Goal: Complete application form

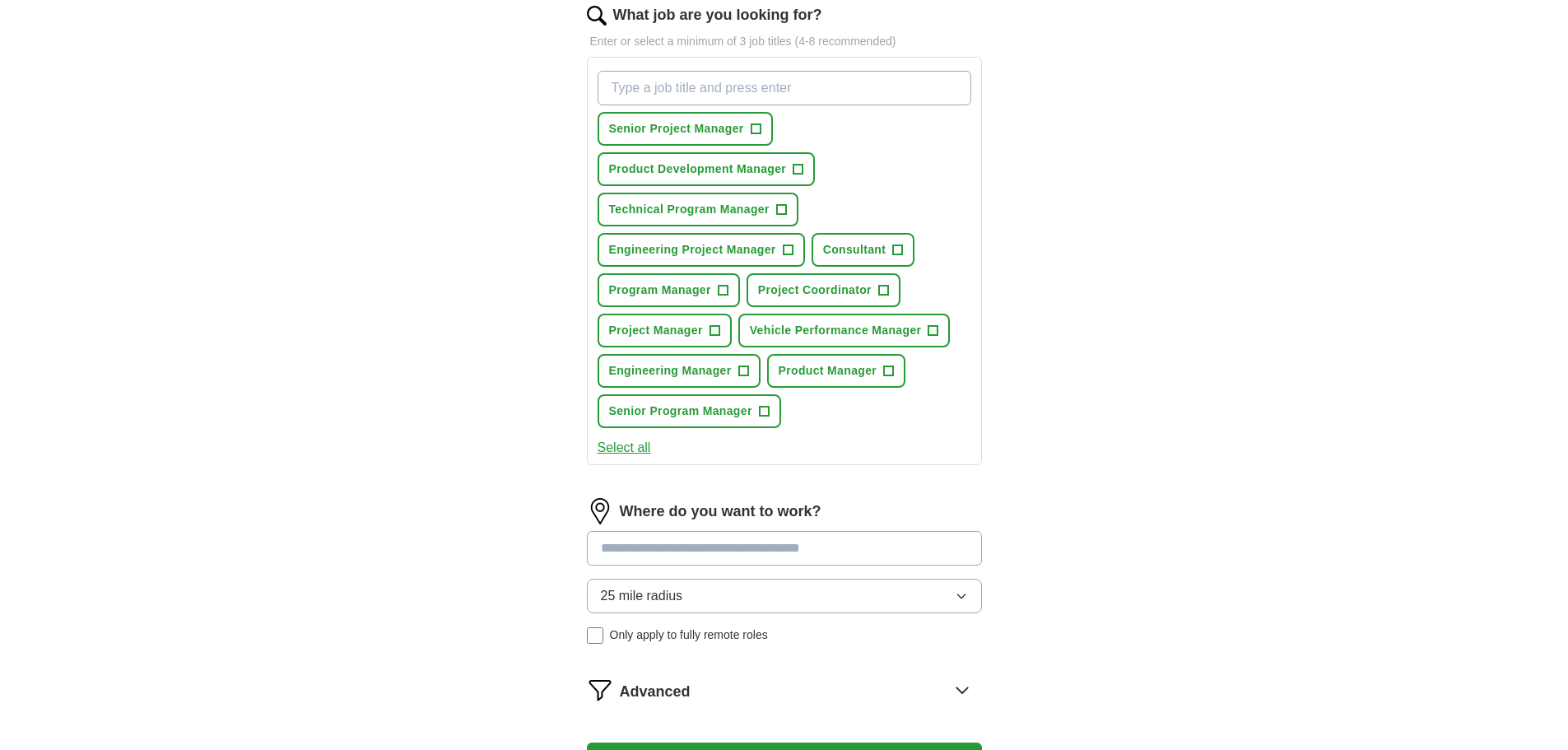
scroll to position [787, 0]
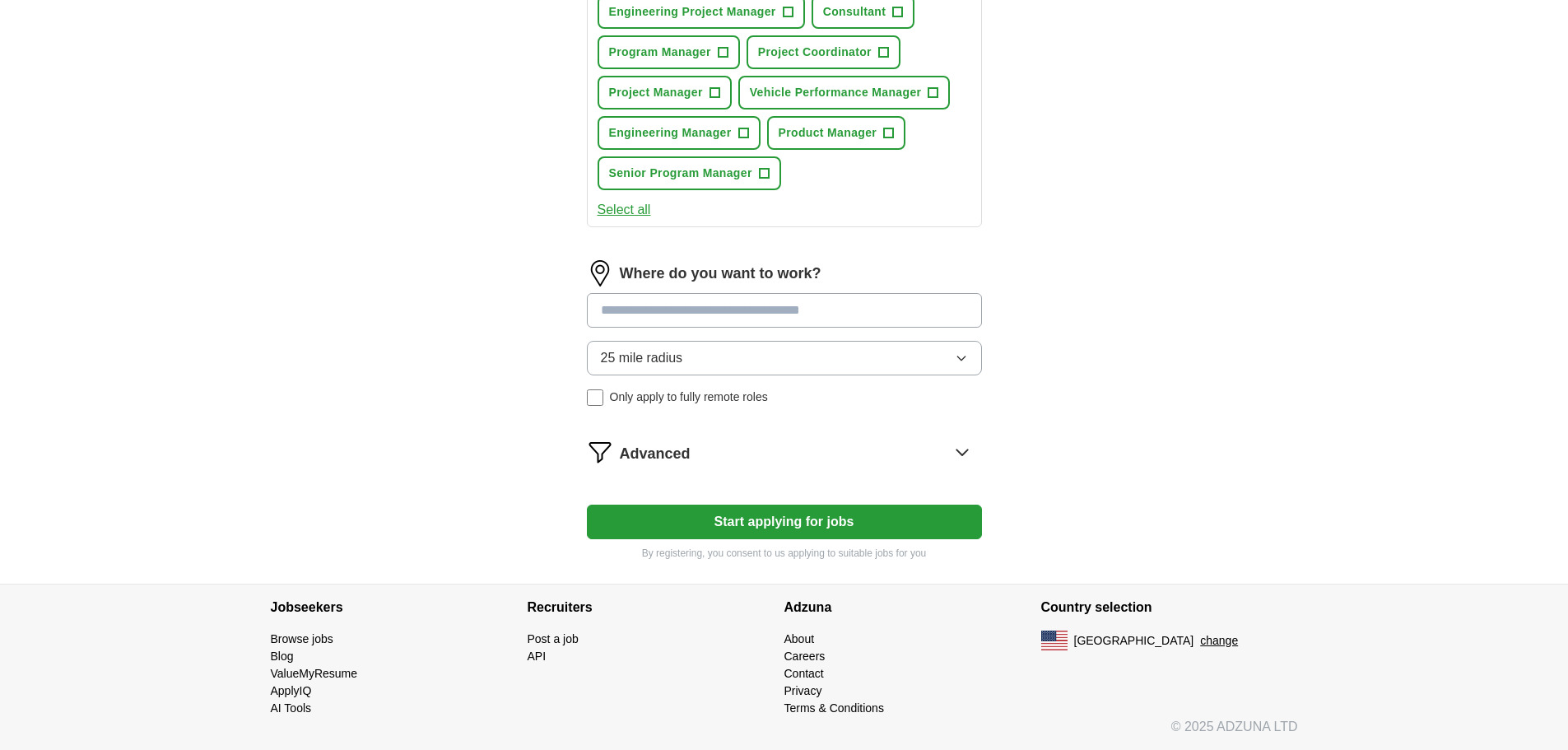
click at [810, 523] on button "Start applying for jobs" at bounding box center [785, 522] width 395 height 34
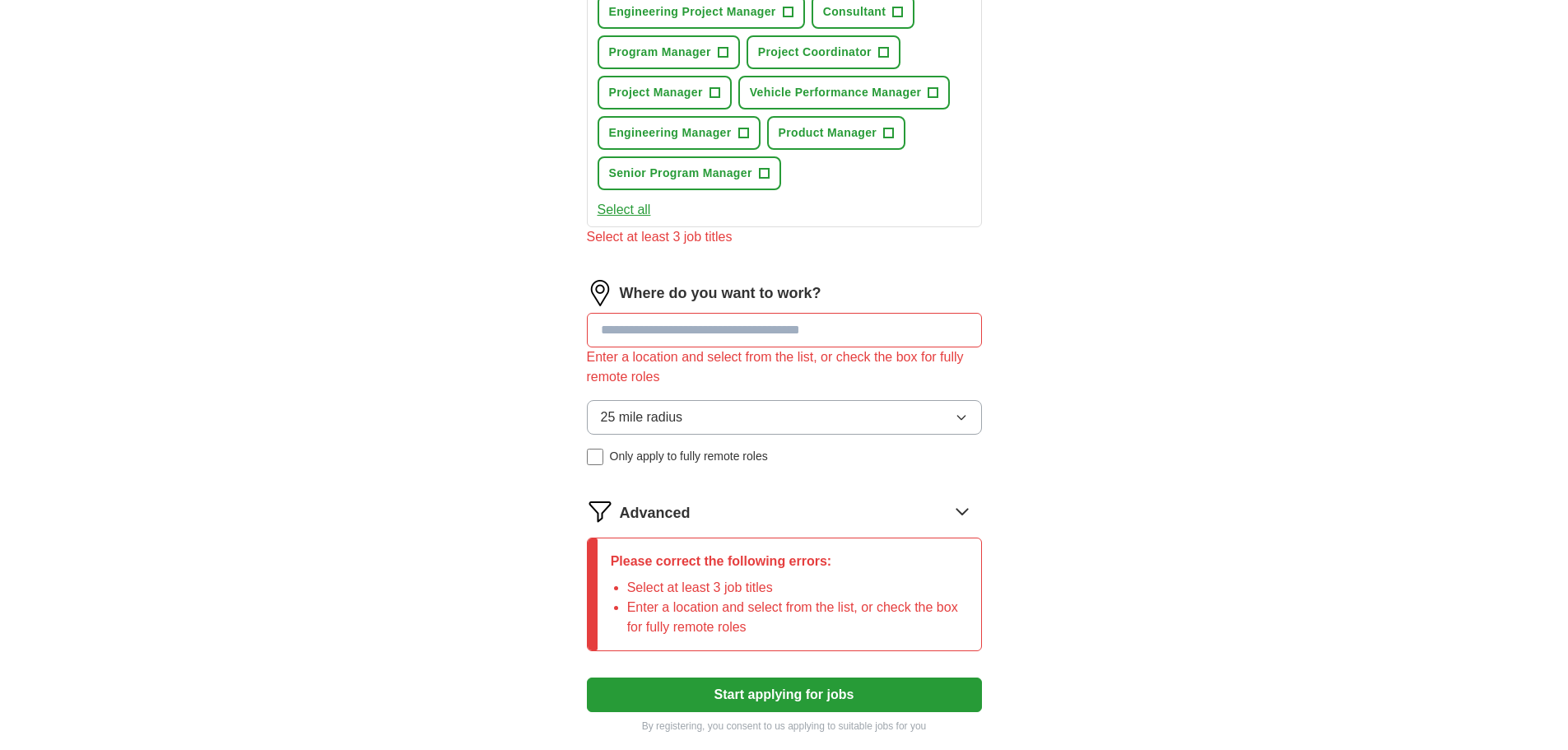
click at [816, 330] on input at bounding box center [785, 330] width 395 height 34
click at [949, 412] on button "25 mile radius" at bounding box center [785, 417] width 395 height 34
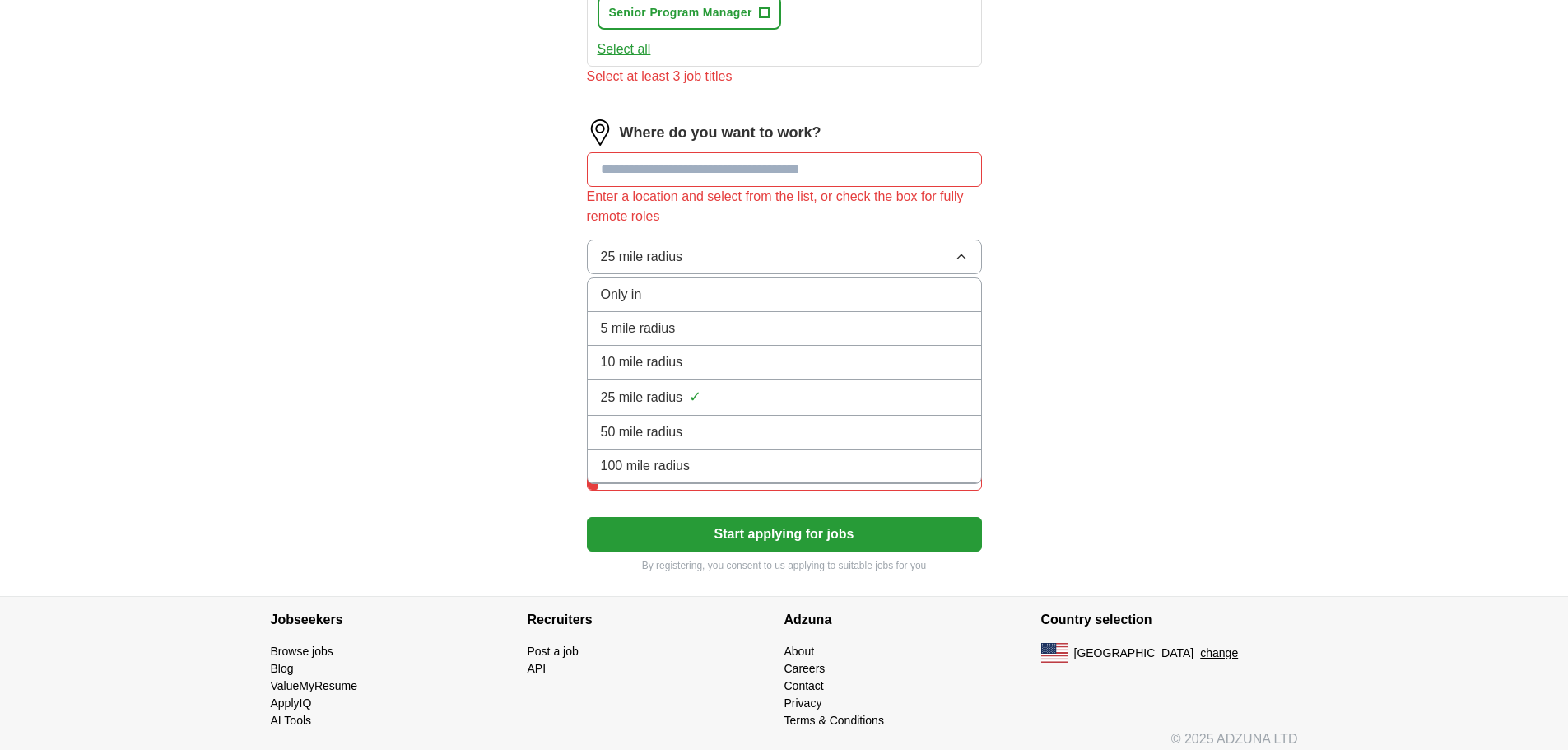
scroll to position [961, 0]
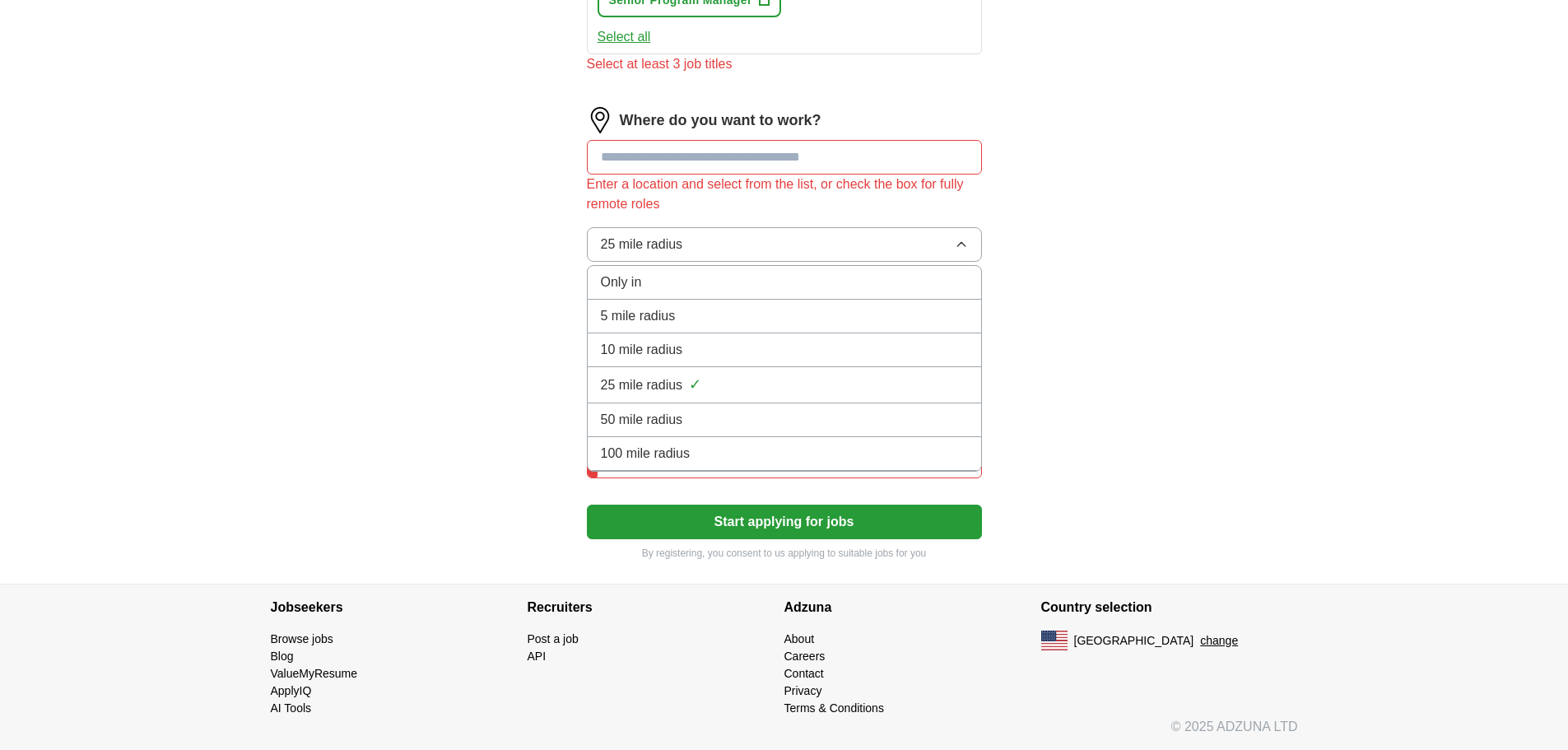
click at [814, 457] on div "100 mile radius" at bounding box center [784, 453] width 367 height 20
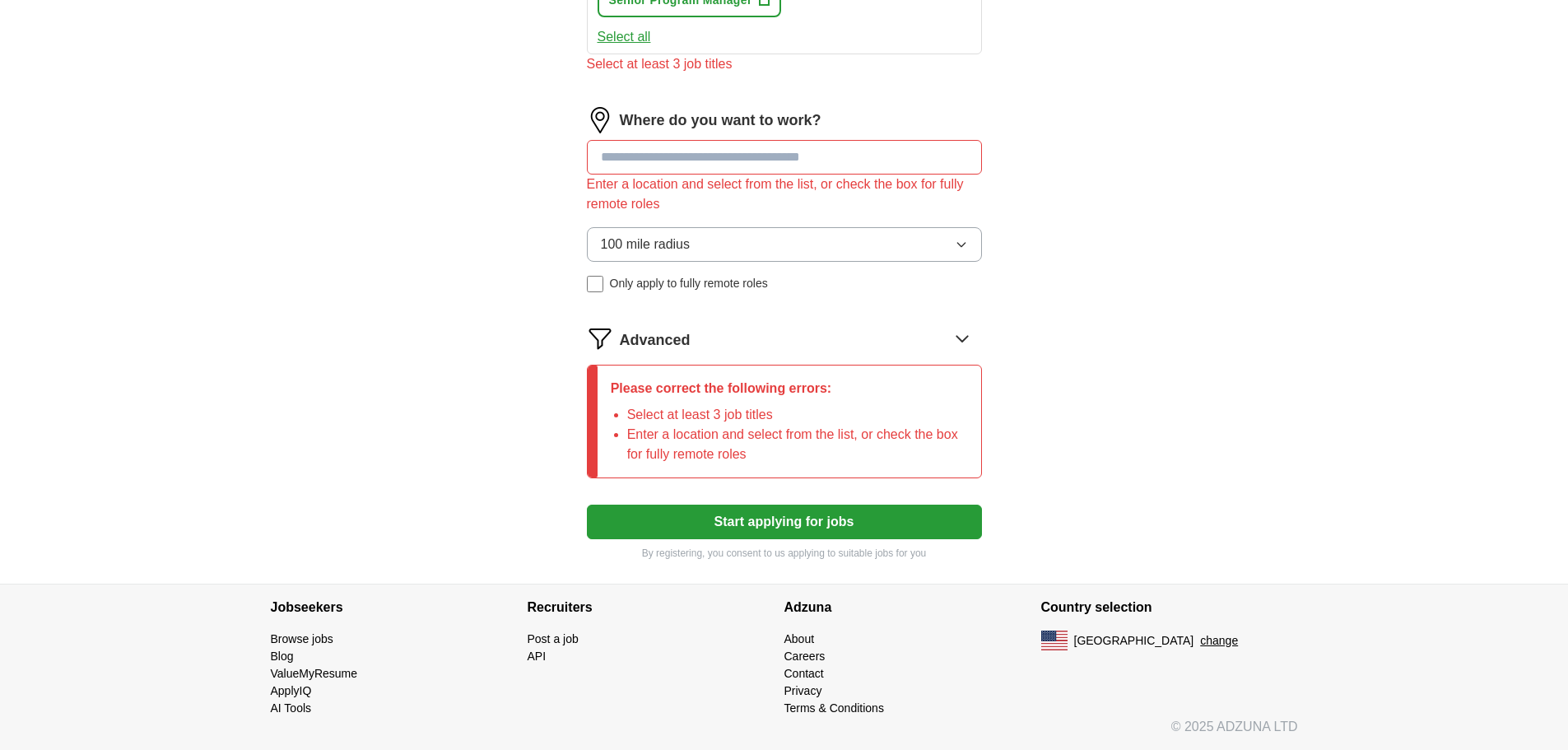
click at [708, 162] on input at bounding box center [785, 157] width 395 height 34
type input "*"
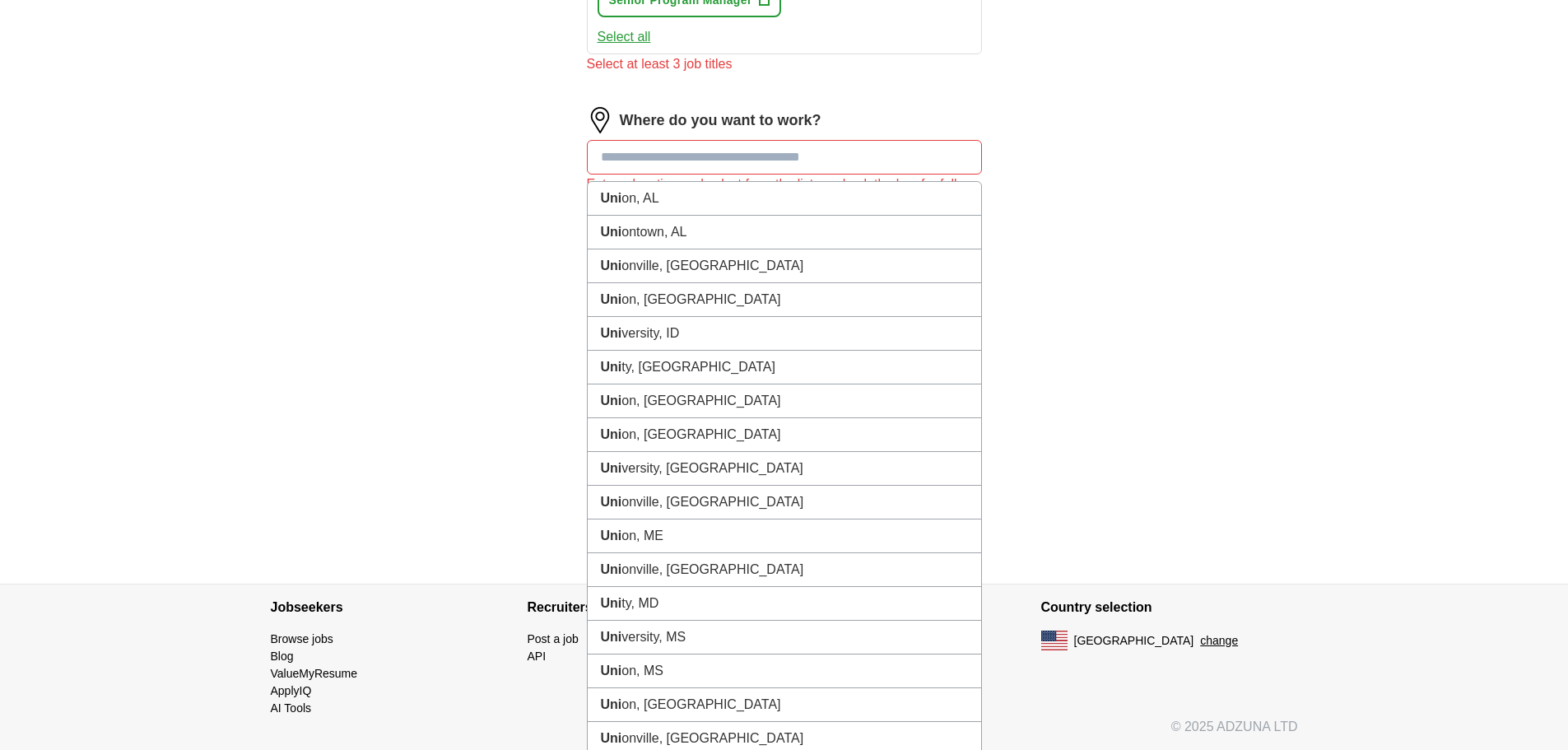
type input "*"
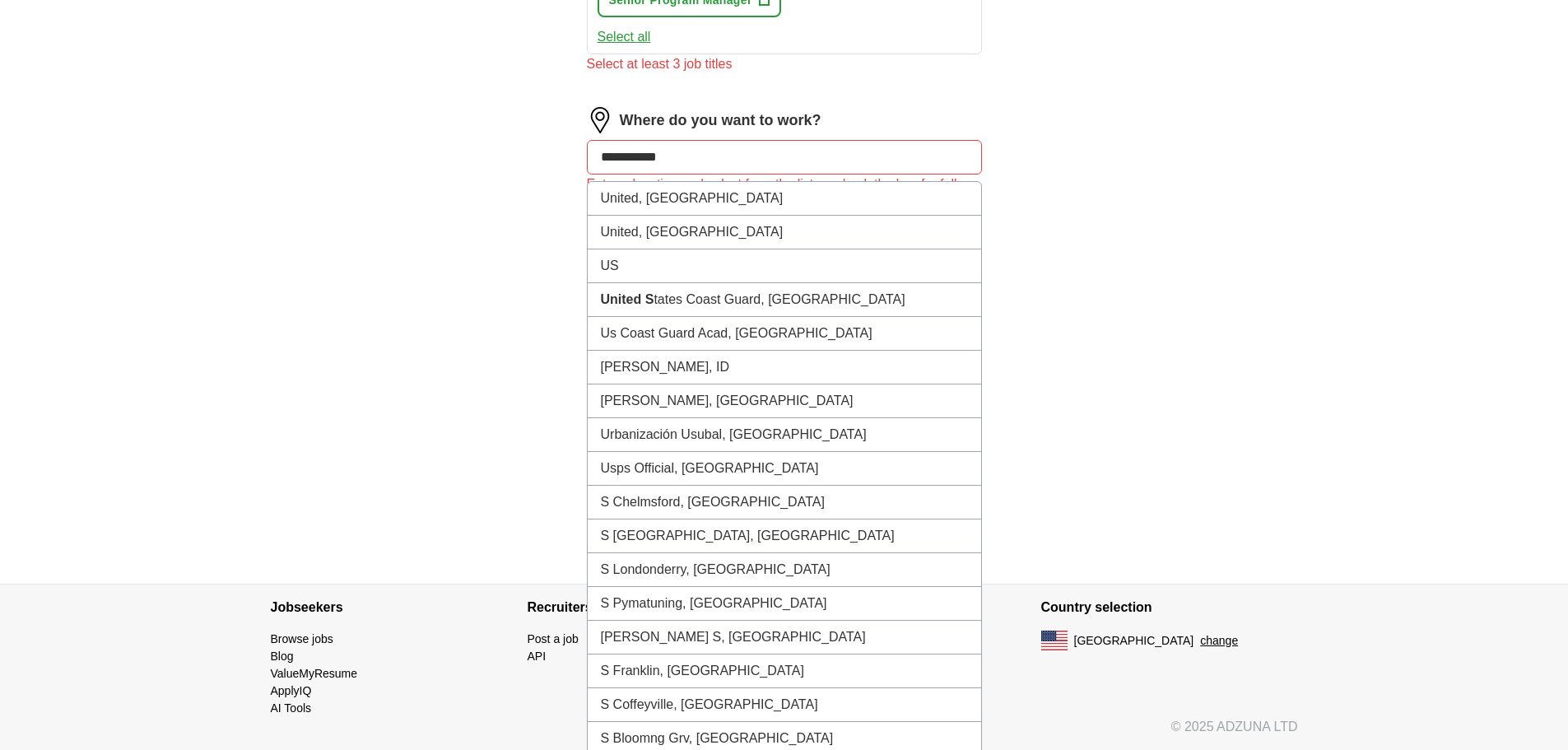
type input "**********"
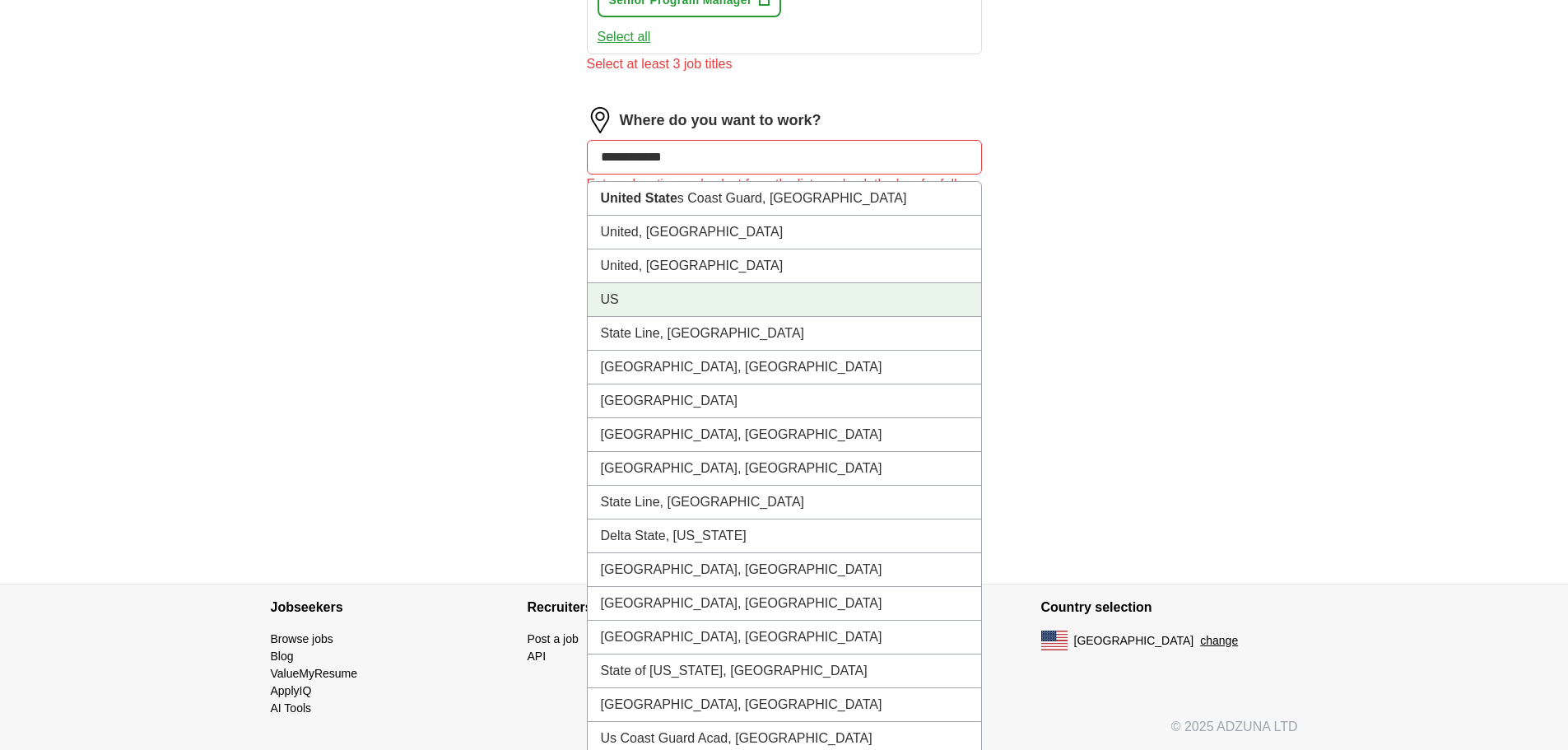
click at [693, 293] on li "US" at bounding box center [785, 300] width 393 height 33
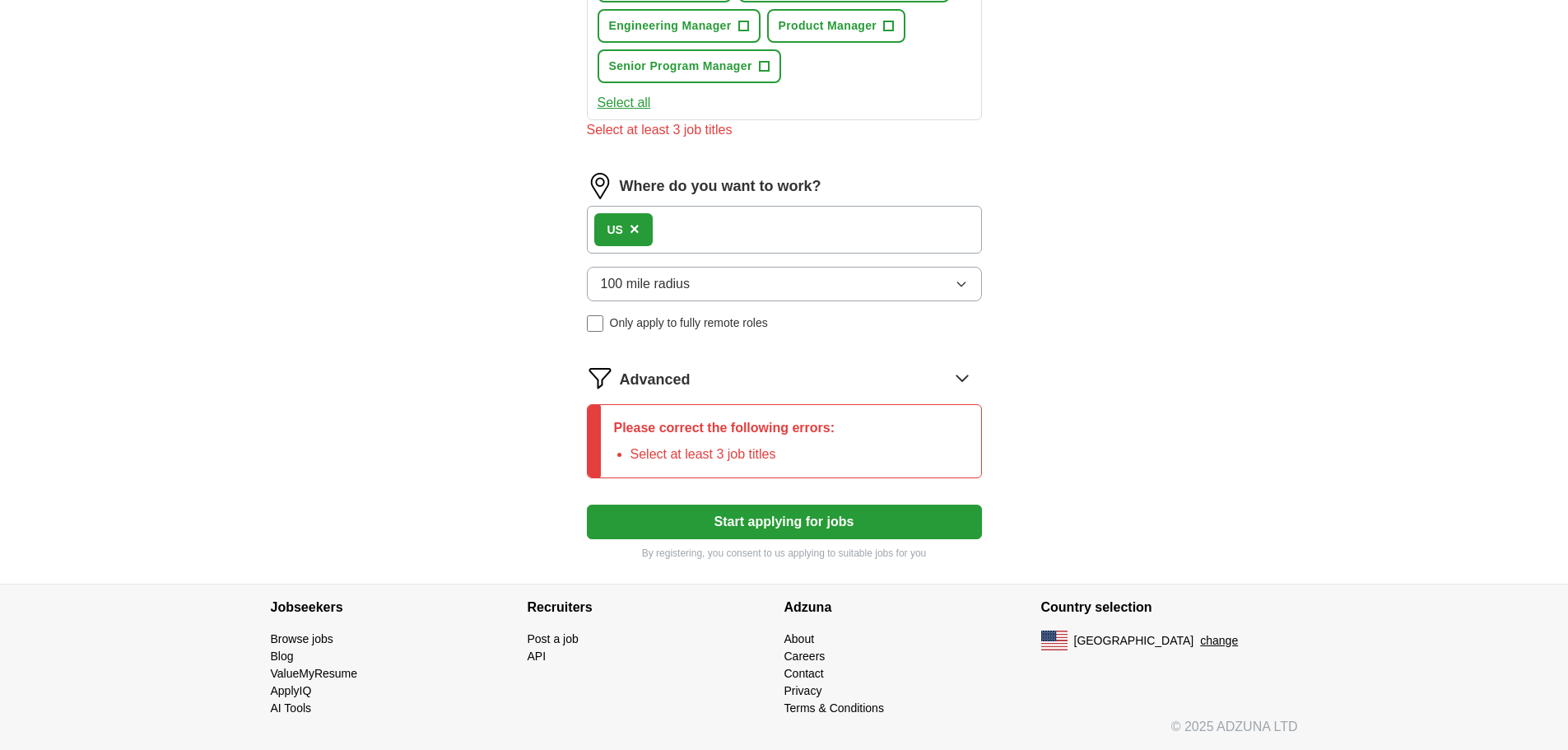
scroll to position [895, 0]
click at [813, 534] on button "Start applying for jobs" at bounding box center [785, 522] width 395 height 34
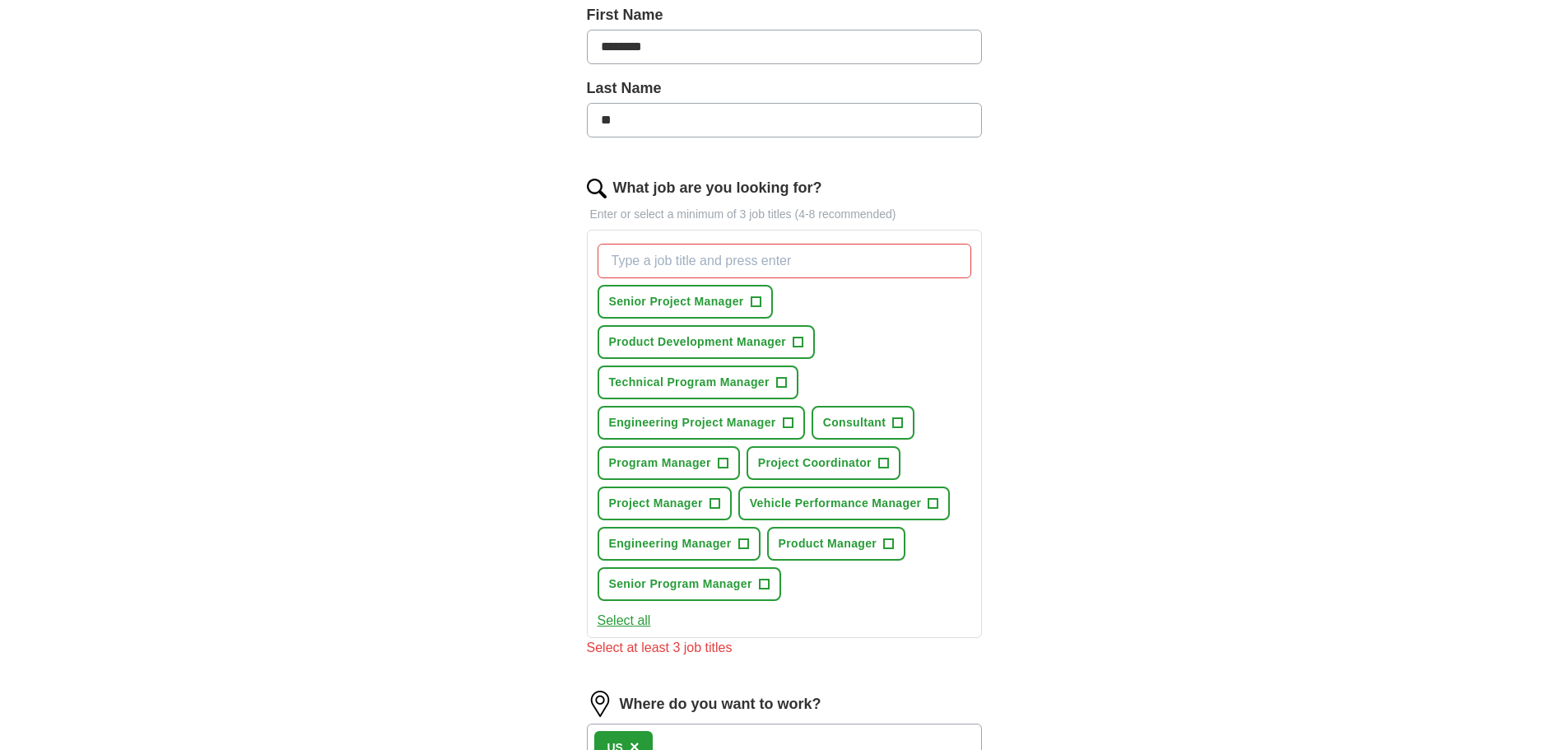
scroll to position [345, 0]
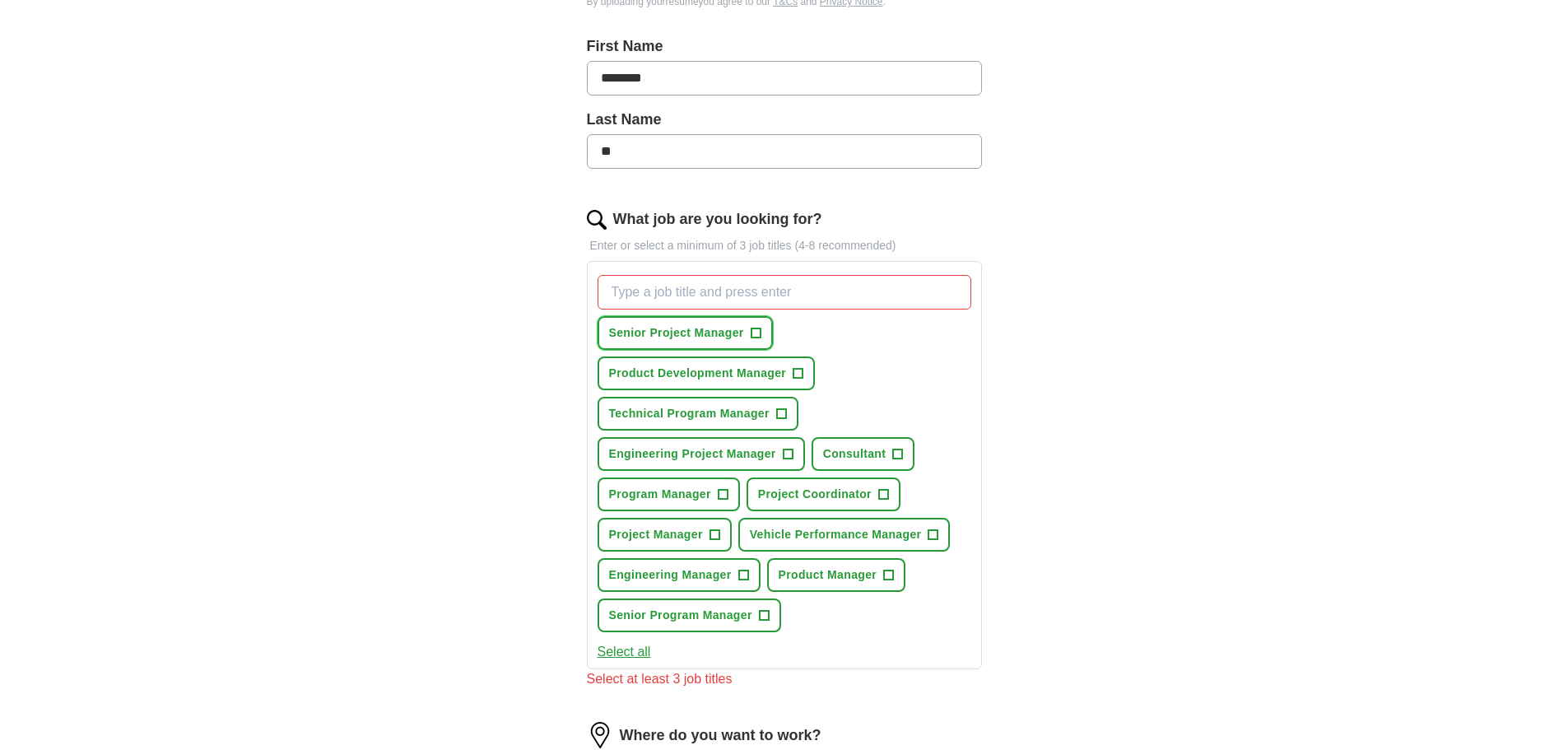
click at [757, 332] on span "+" at bounding box center [756, 333] width 10 height 13
click at [799, 373] on span "+" at bounding box center [799, 373] width 10 height 13
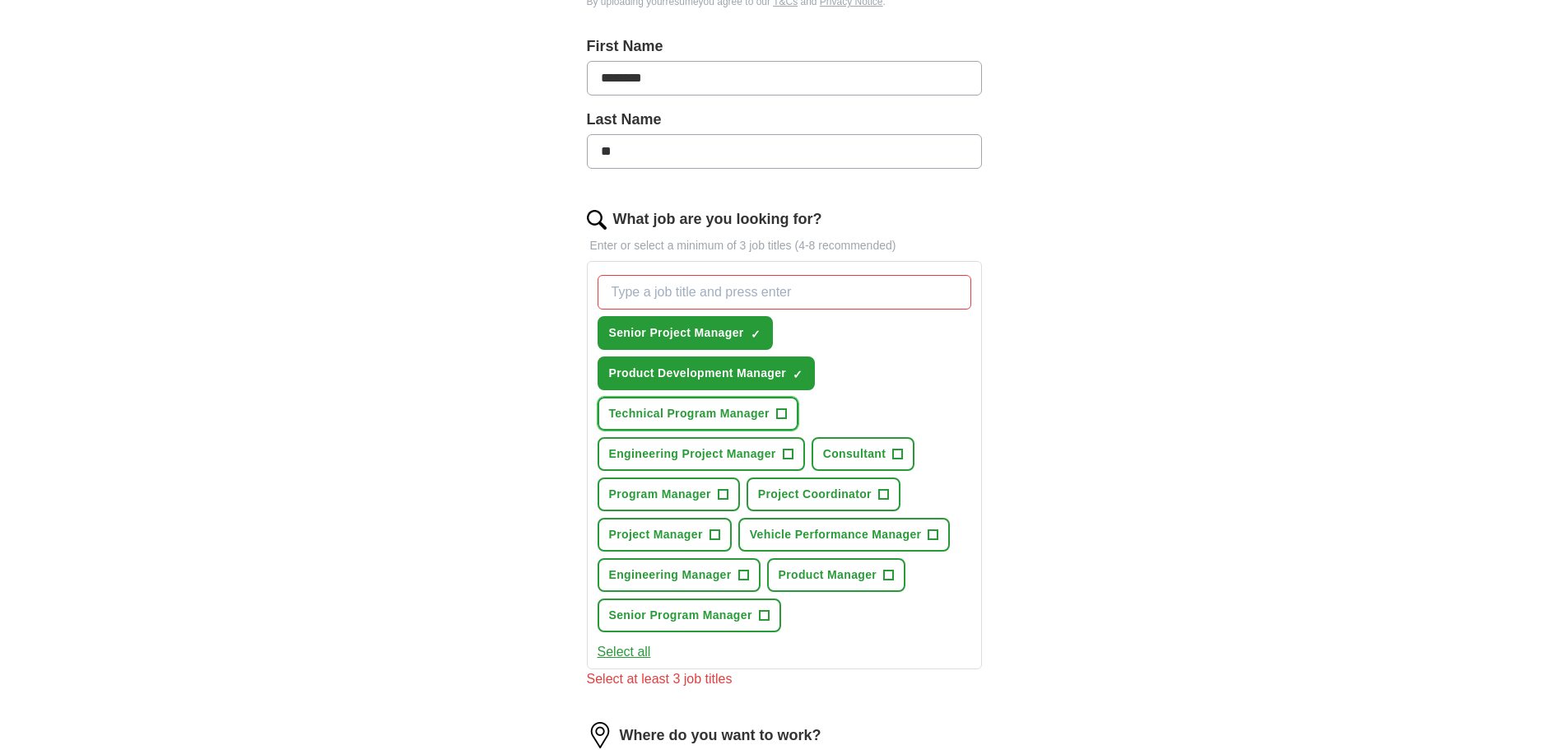
click at [780, 407] on span "+" at bounding box center [781, 413] width 10 height 13
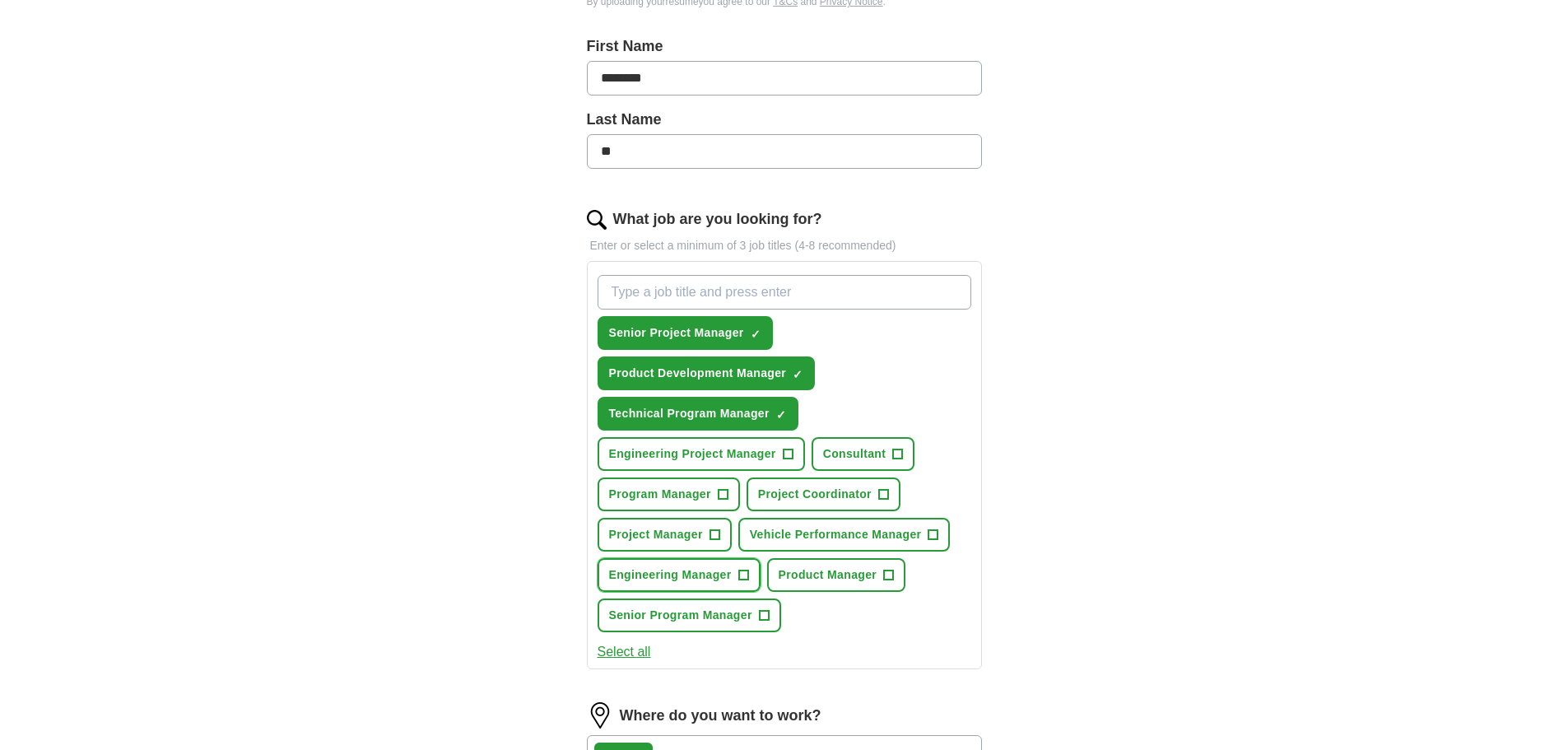
click at [744, 569] on span "+" at bounding box center [744, 575] width 10 height 13
click at [794, 448] on button "Engineering Project Manager +" at bounding box center [702, 454] width 208 height 33
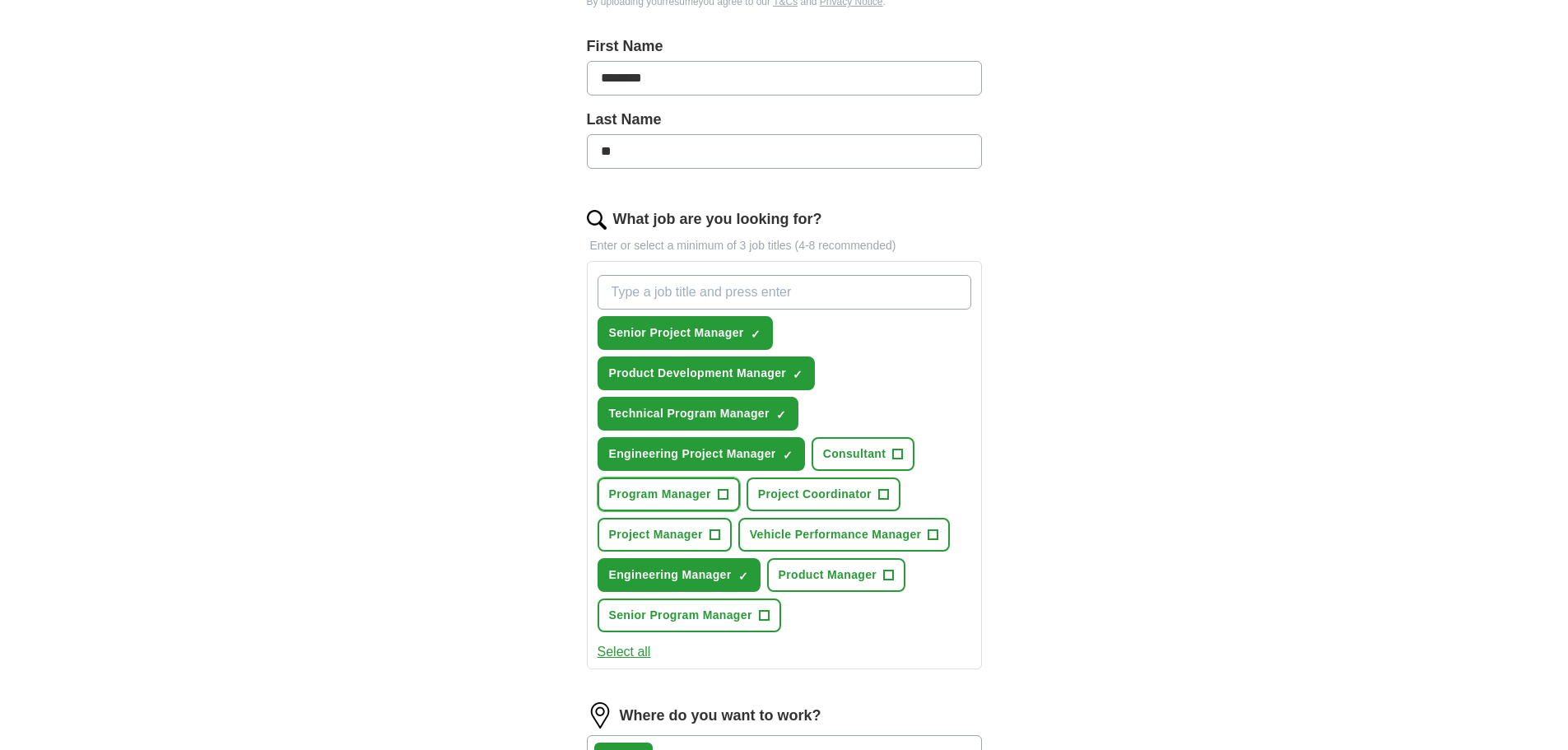
click at [735, 494] on button "Program Manager +" at bounding box center [669, 494] width 143 height 33
click at [727, 541] on button "Project Manager +" at bounding box center [665, 535] width 134 height 33
click at [916, 528] on span "Vehicle Performance Manager" at bounding box center [836, 536] width 172 height 18
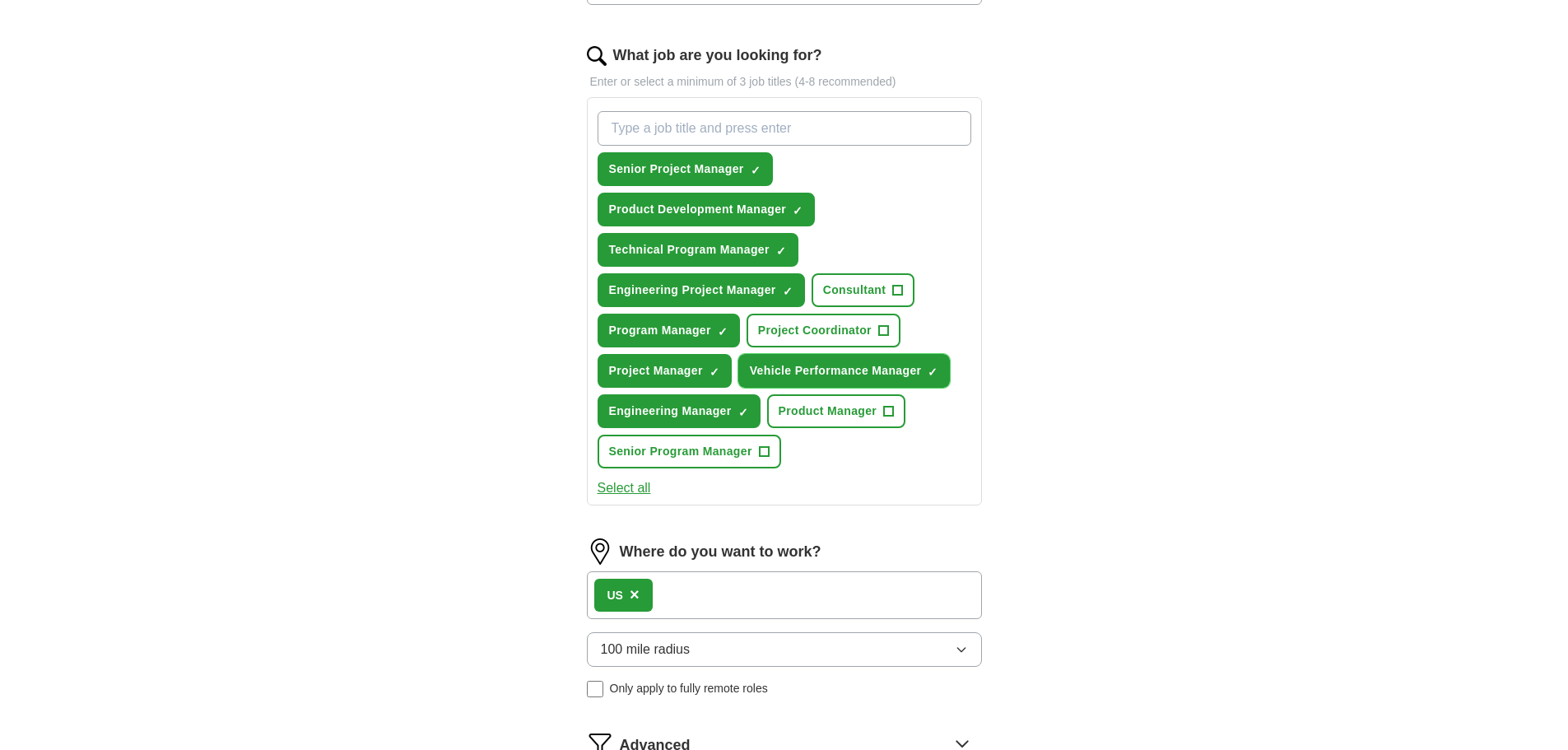
scroll to position [620, 0]
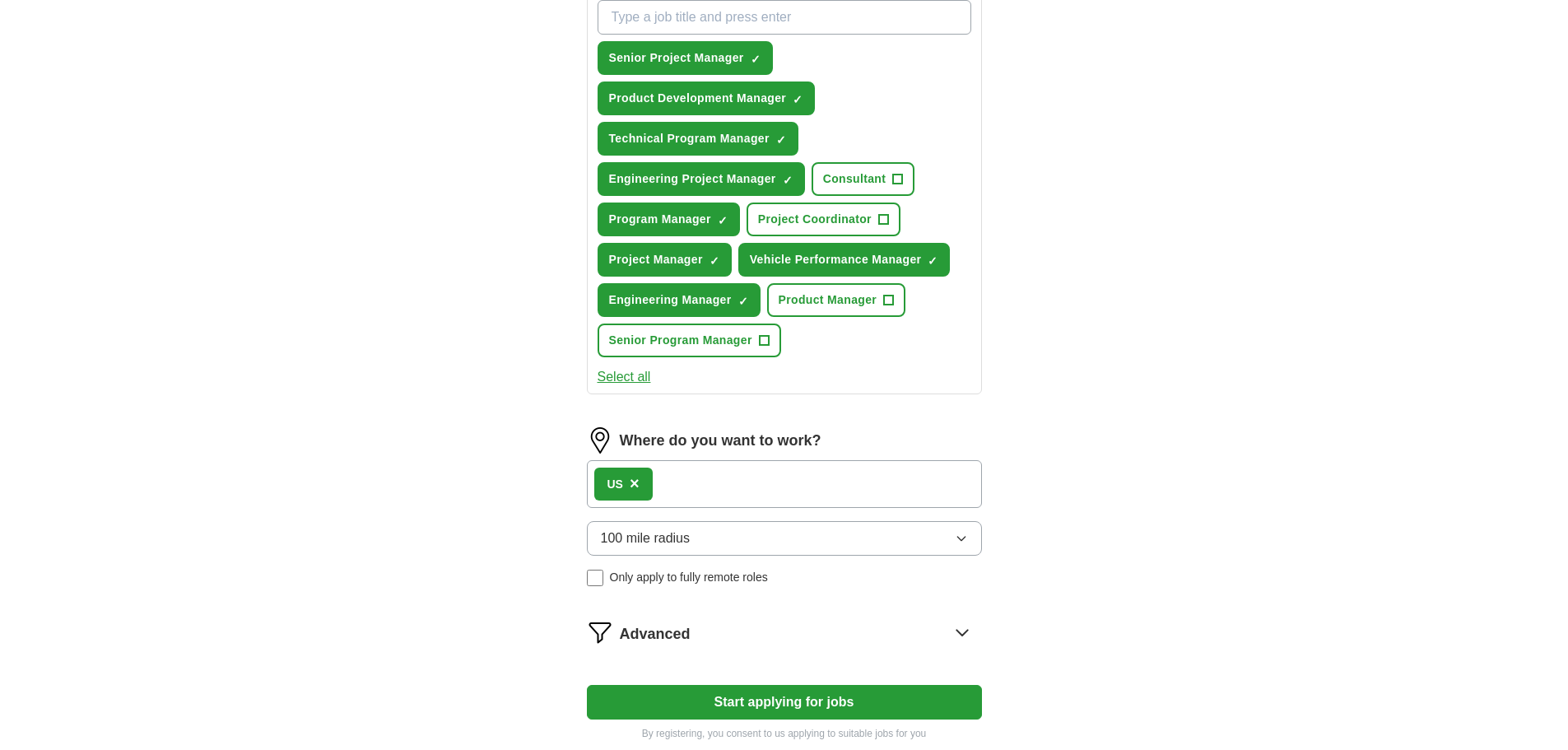
click at [821, 696] on button "Start applying for jobs" at bounding box center [785, 702] width 395 height 34
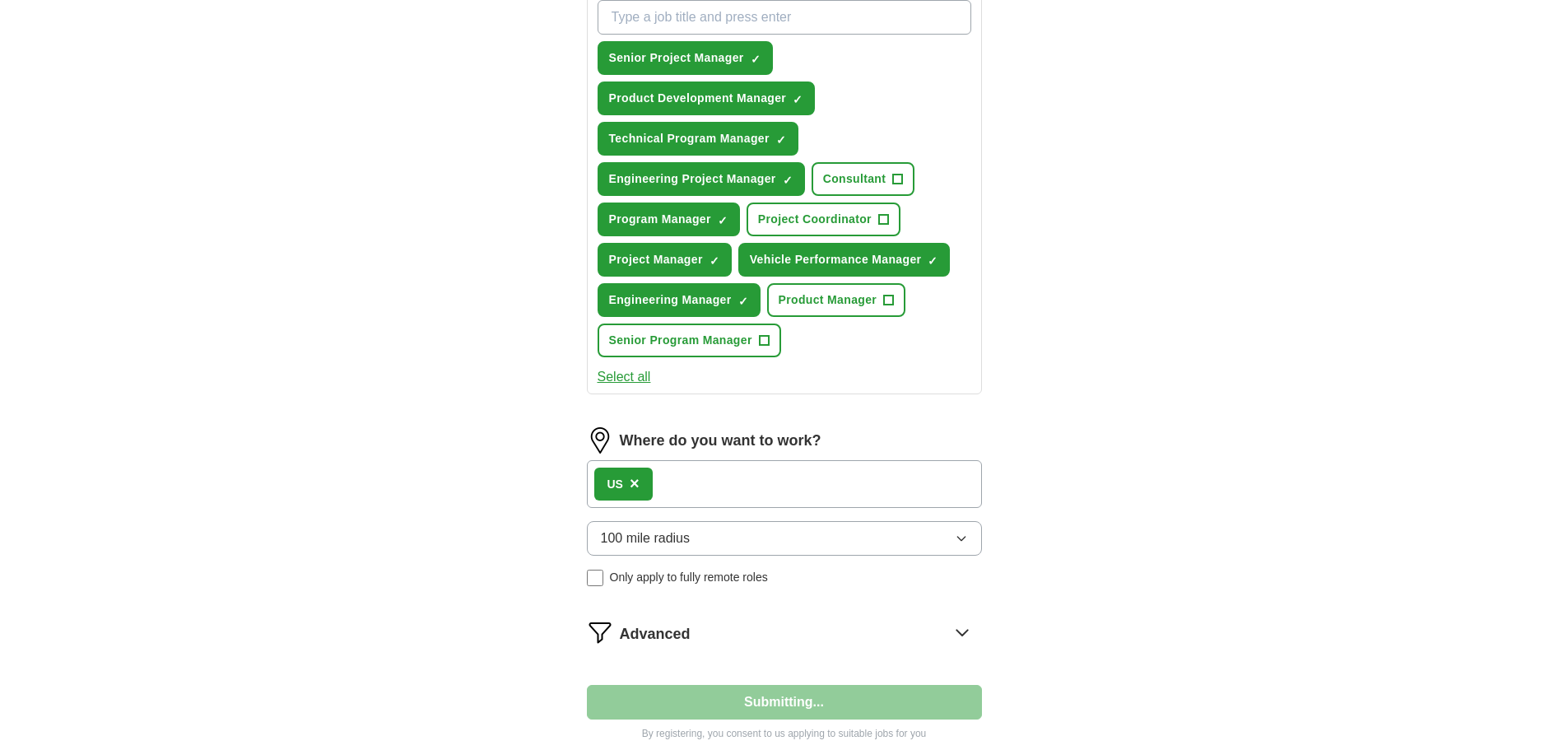
select select "**"
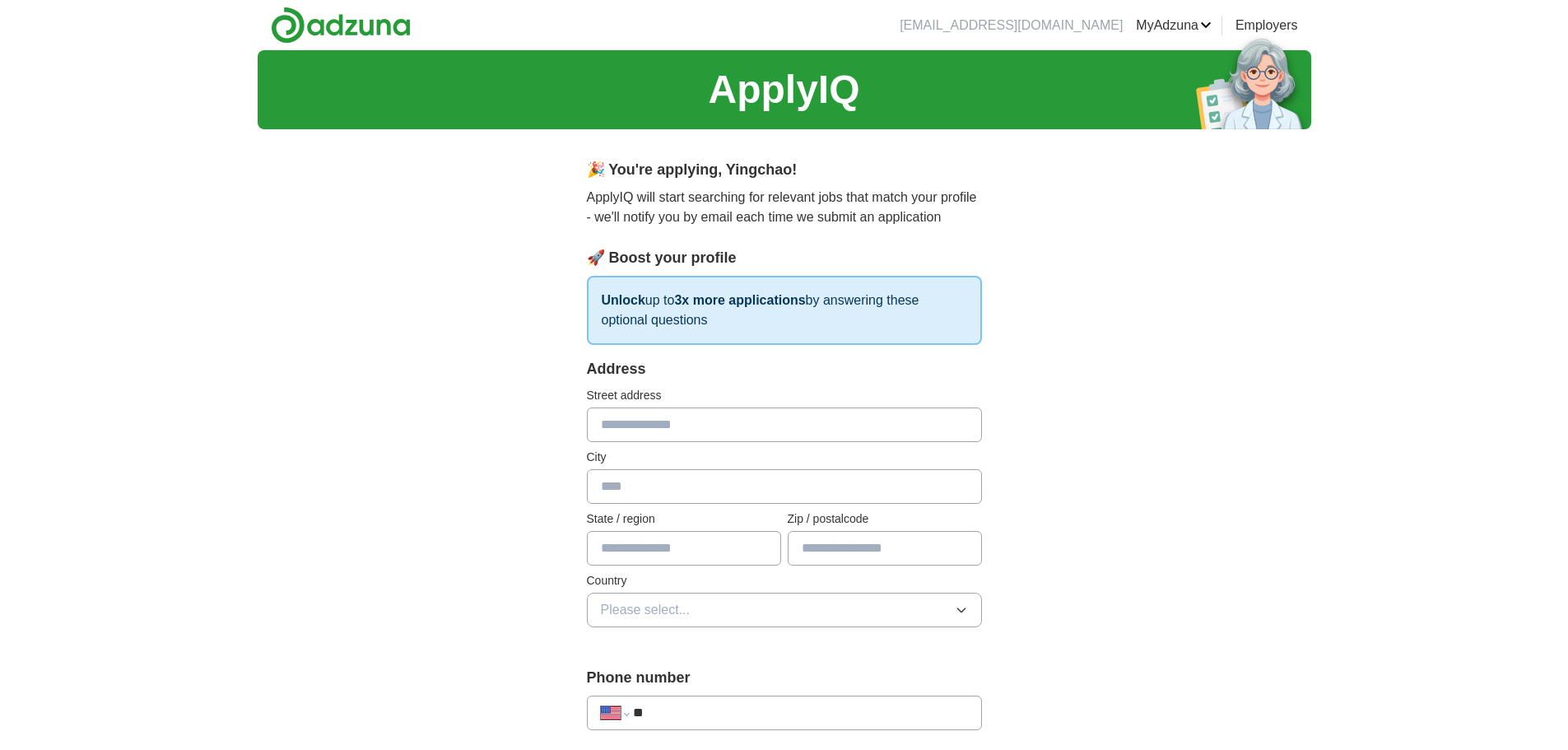
scroll to position [274, 0]
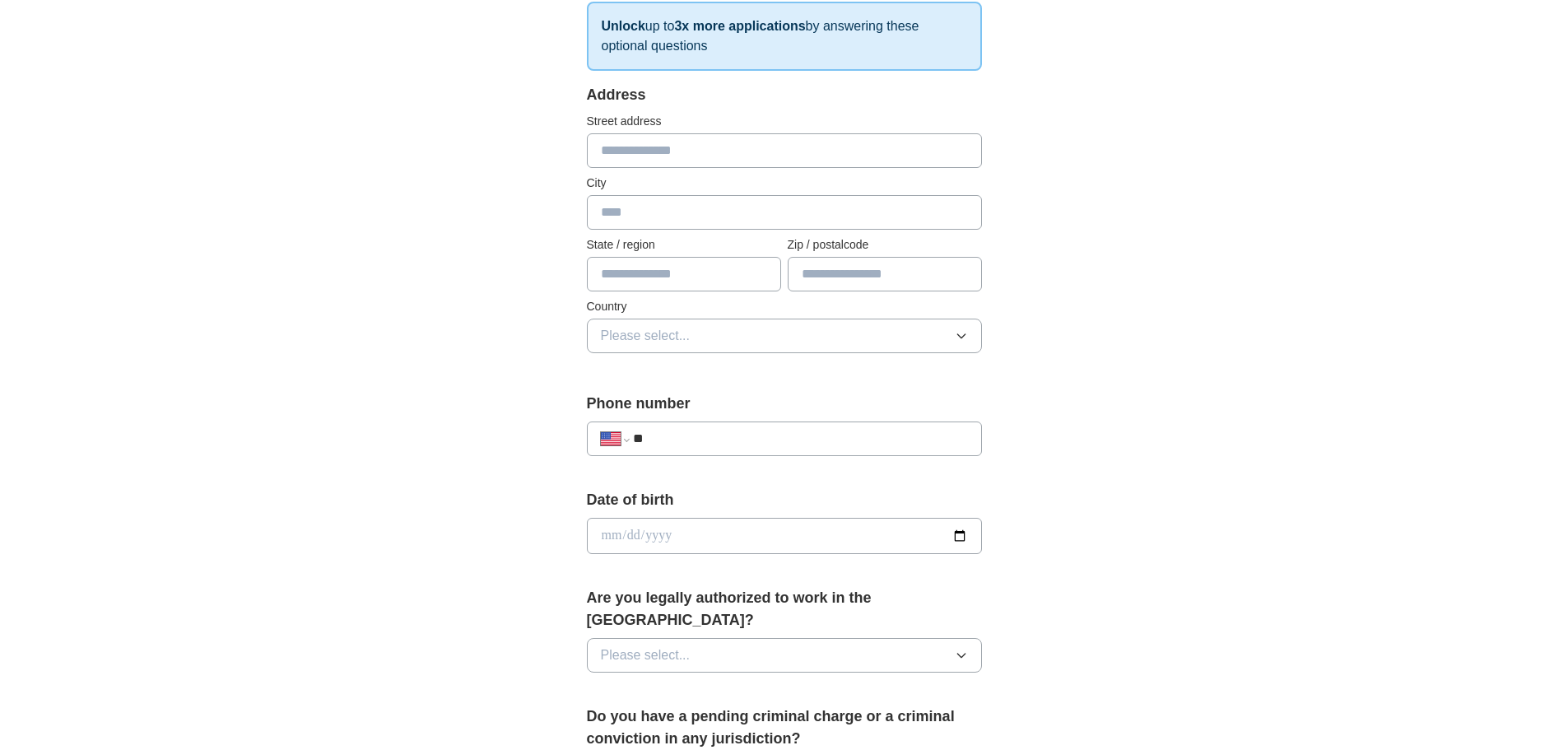
click at [739, 153] on input "text" at bounding box center [785, 150] width 395 height 34
type input "**********"
type input "*********"
type input "**"
type input "*****"
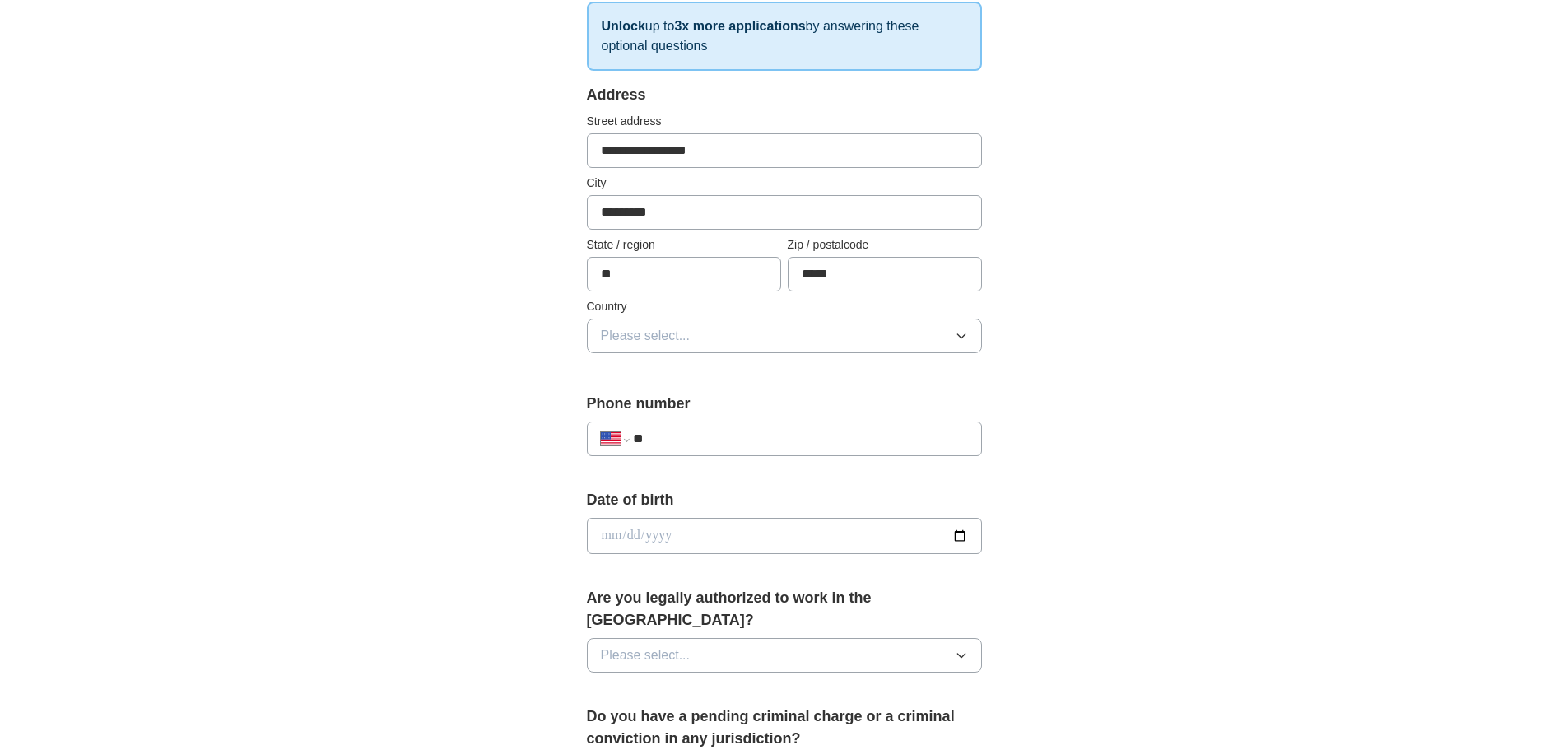
click at [1176, 260] on div "**********" at bounding box center [784, 526] width 1054 height 1500
click at [948, 331] on button "Please select..." at bounding box center [785, 336] width 395 height 34
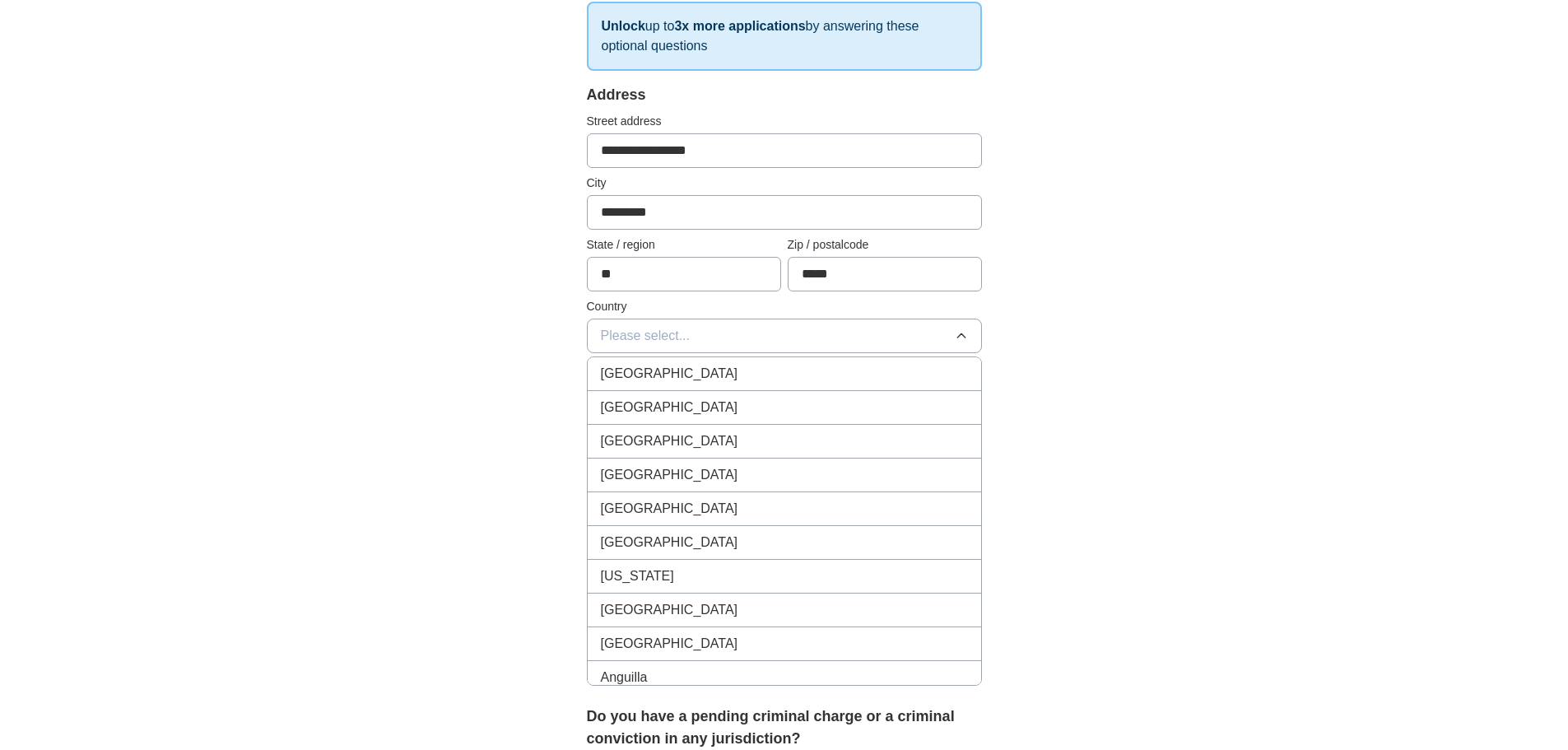
click at [831, 403] on div "[GEOGRAPHIC_DATA]" at bounding box center [784, 407] width 367 height 20
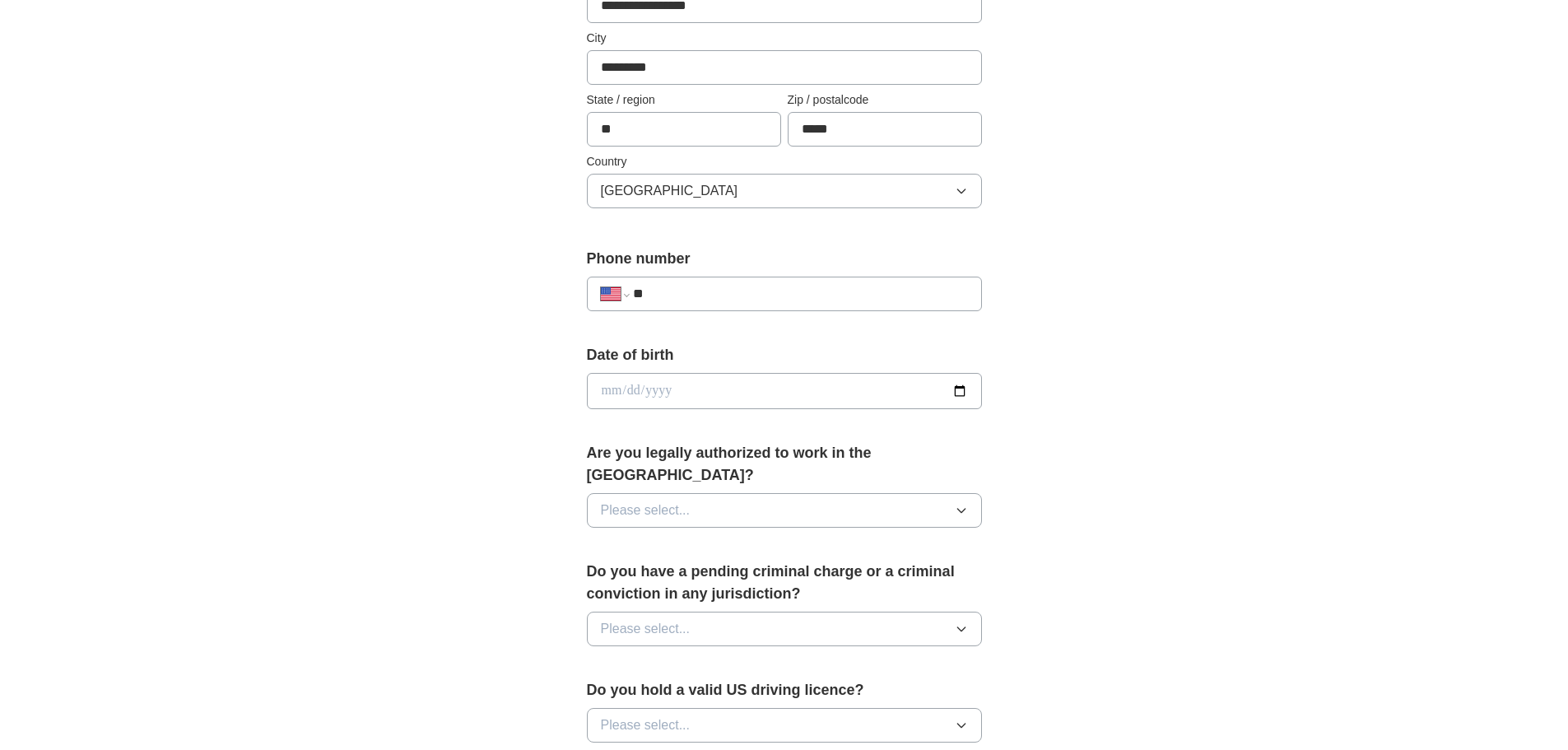
scroll to position [549, 0]
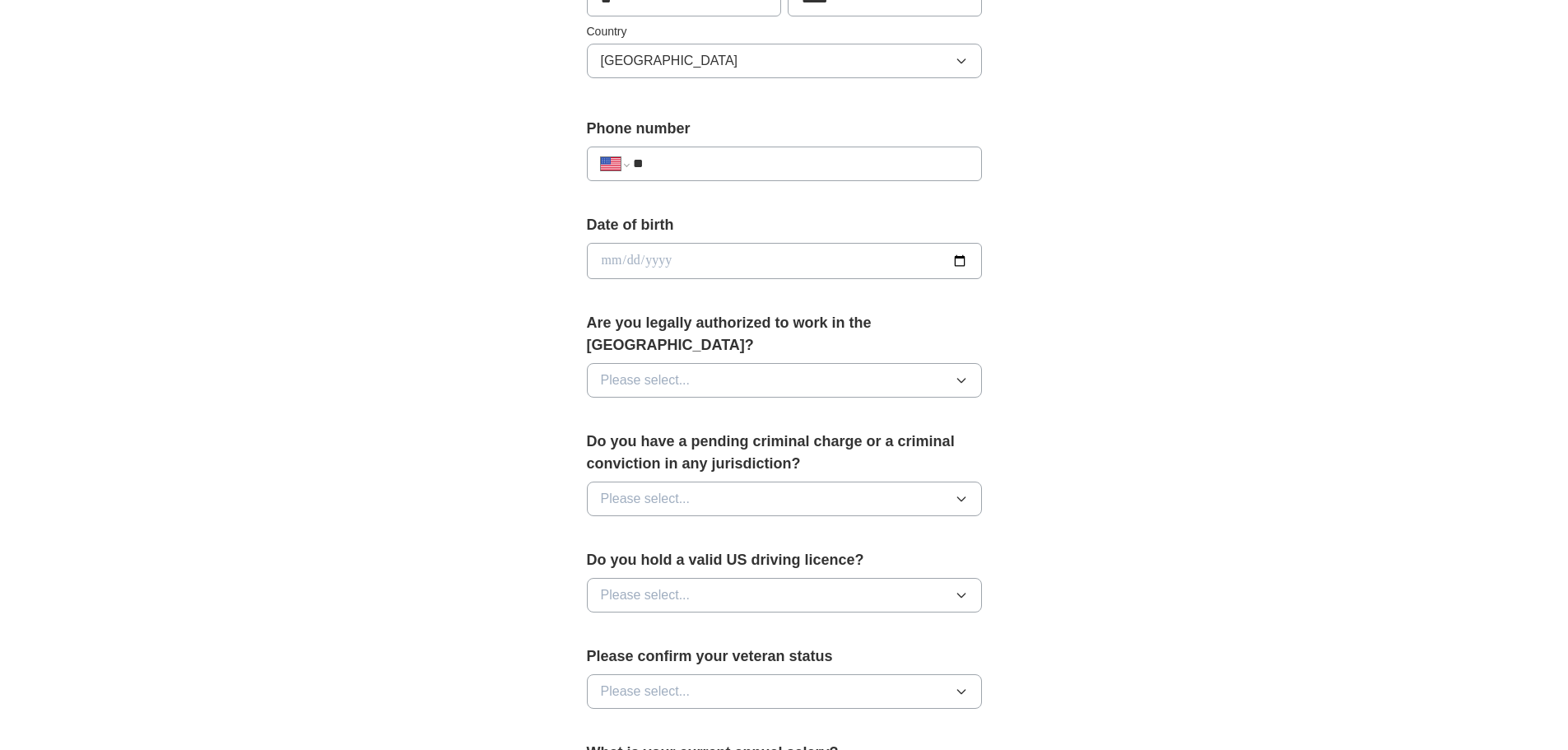
click at [795, 164] on input "**" at bounding box center [801, 164] width 335 height 20
type input "**********"
click at [799, 264] on input "date" at bounding box center [785, 260] width 395 height 36
type input "**********"
click at [910, 363] on button "Please select..." at bounding box center [785, 380] width 395 height 34
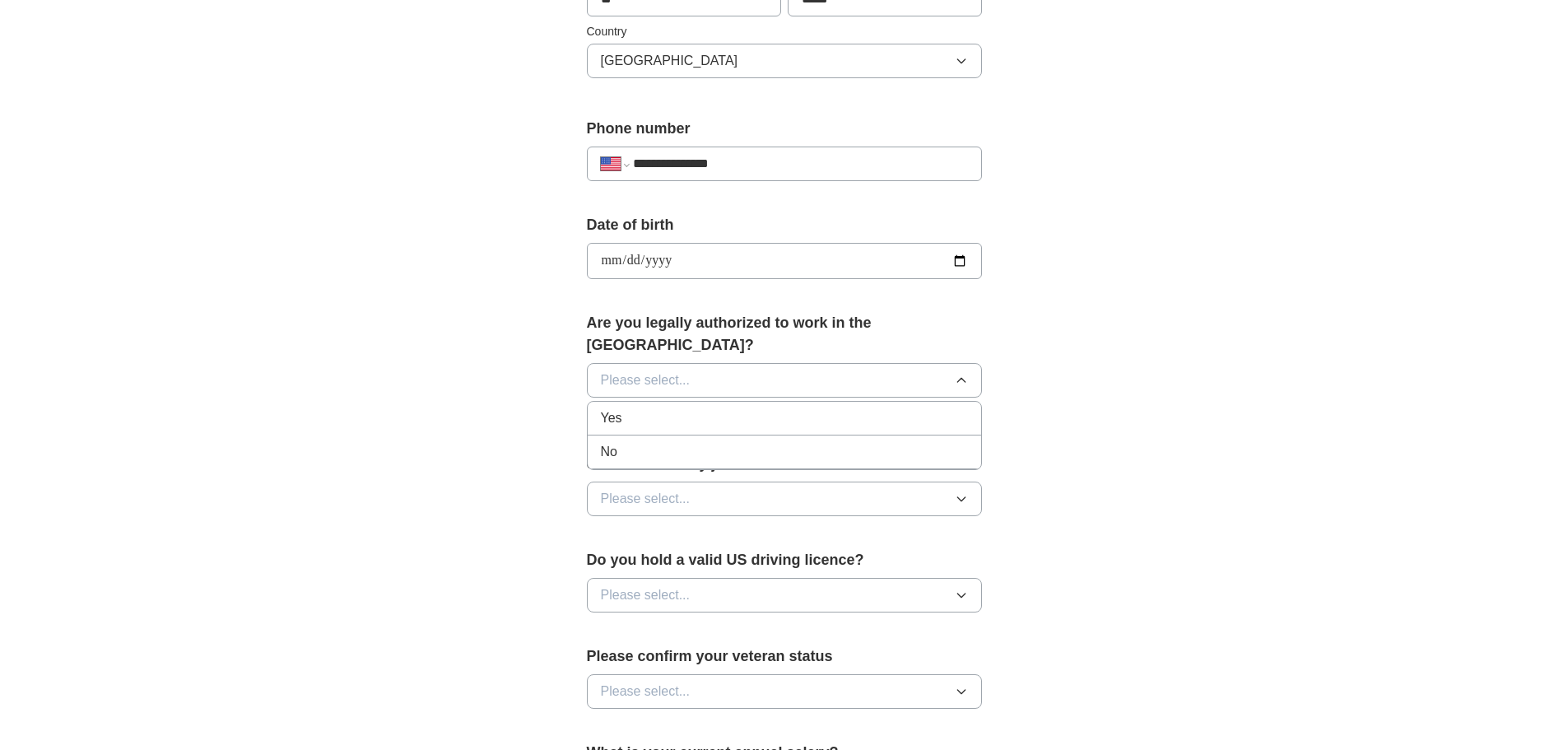
click at [804, 408] on div "Yes" at bounding box center [784, 418] width 367 height 20
click at [885, 482] on button "Please select..." at bounding box center [785, 498] width 395 height 34
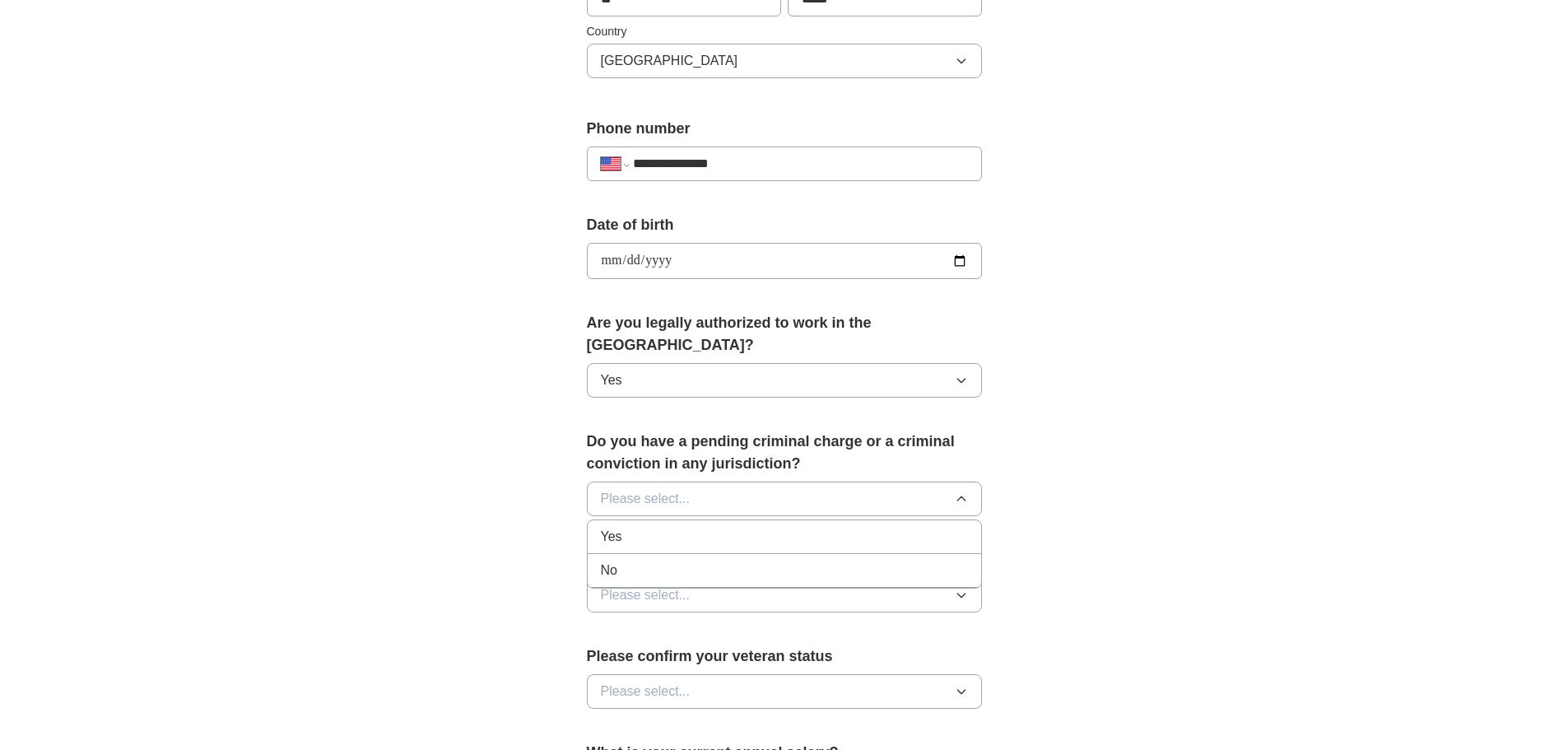
click at [867, 561] on div "No" at bounding box center [784, 571] width 367 height 20
click at [899, 579] on button "Please select..." at bounding box center [785, 595] width 395 height 34
click at [887, 624] on div "Yes" at bounding box center [784, 633] width 367 height 20
click at [918, 675] on button "Please select..." at bounding box center [785, 691] width 395 height 34
click at [890, 720] on div "Not applicable" at bounding box center [784, 729] width 367 height 20
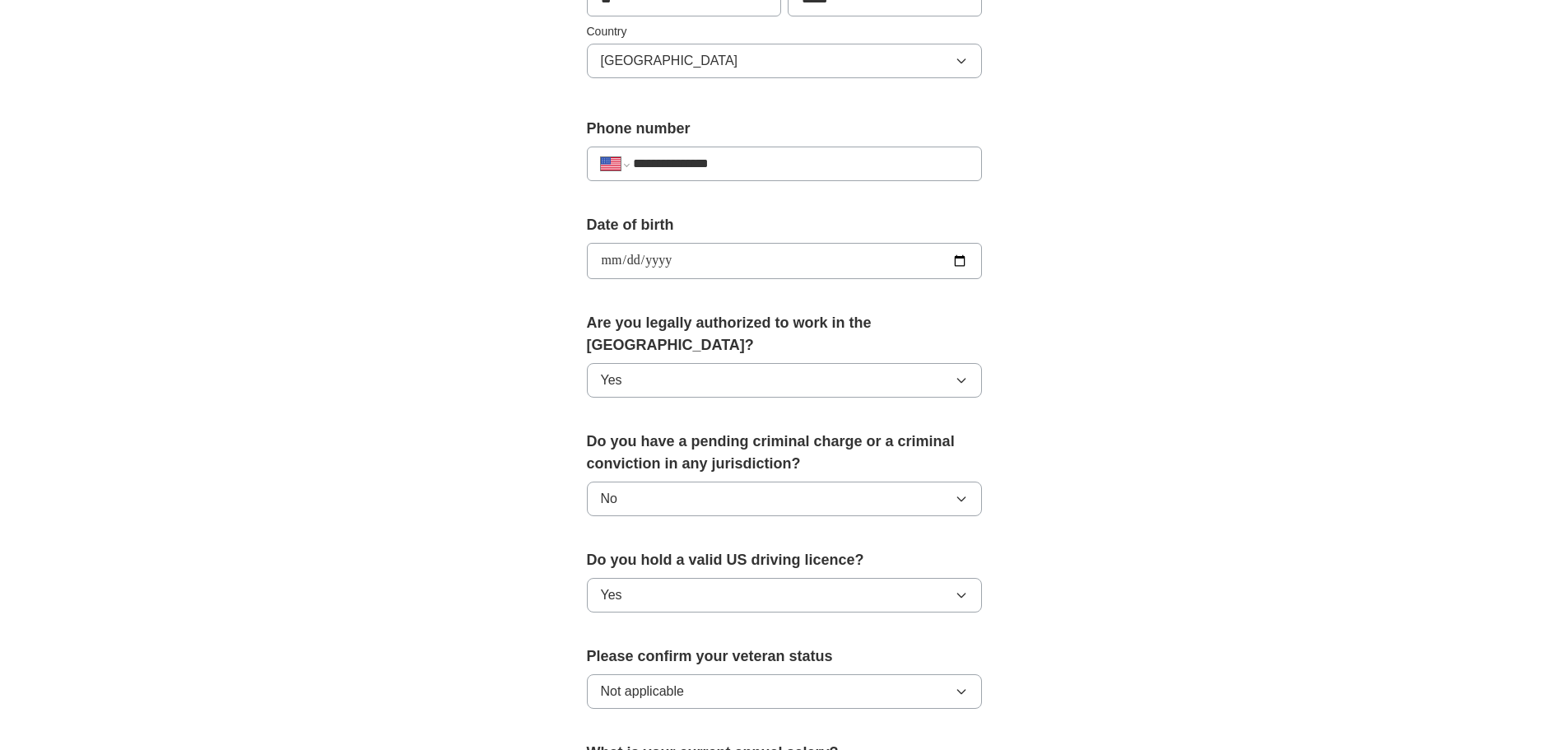
click at [1201, 536] on div "**********" at bounding box center [784, 251] width 1054 height 1500
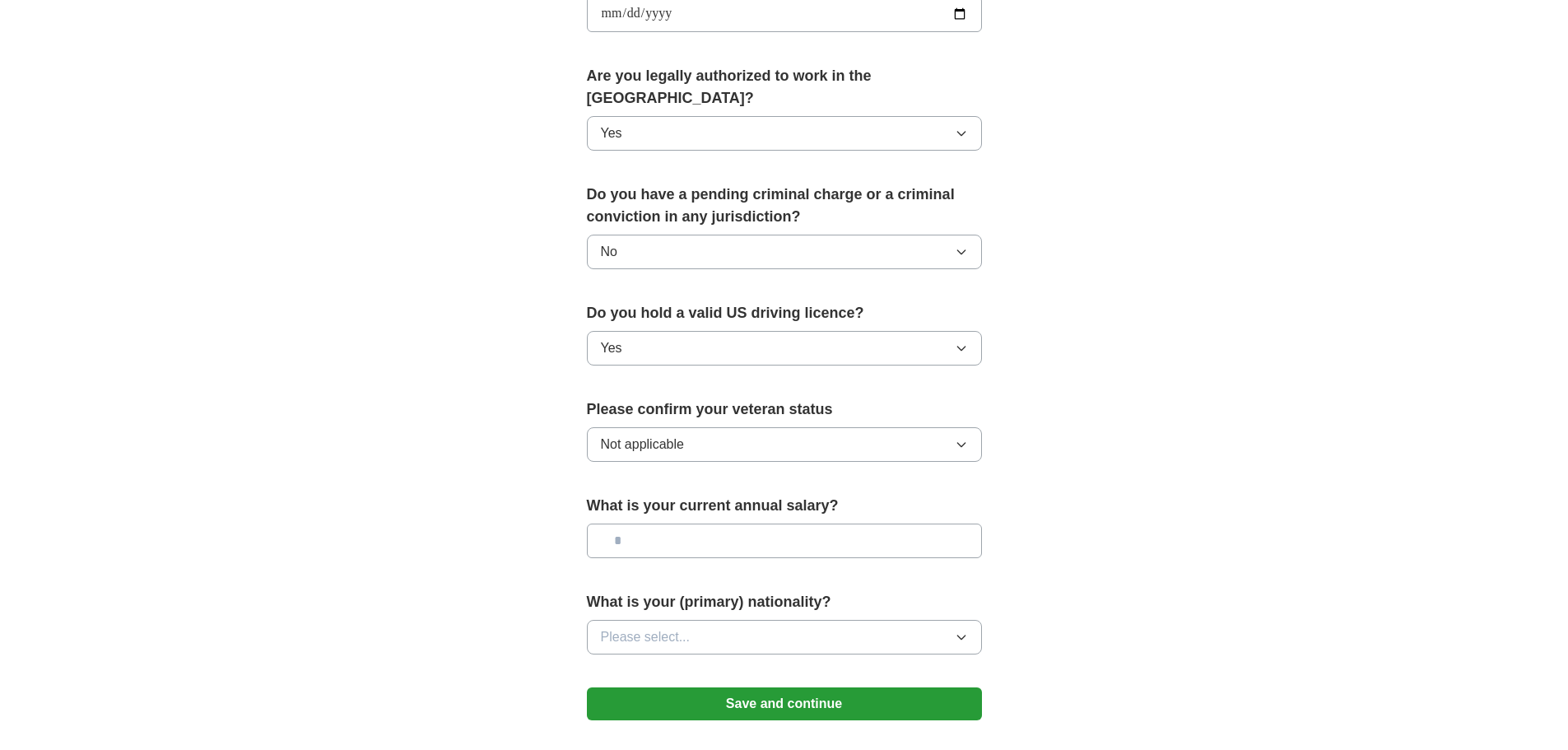
scroll to position [823, 0]
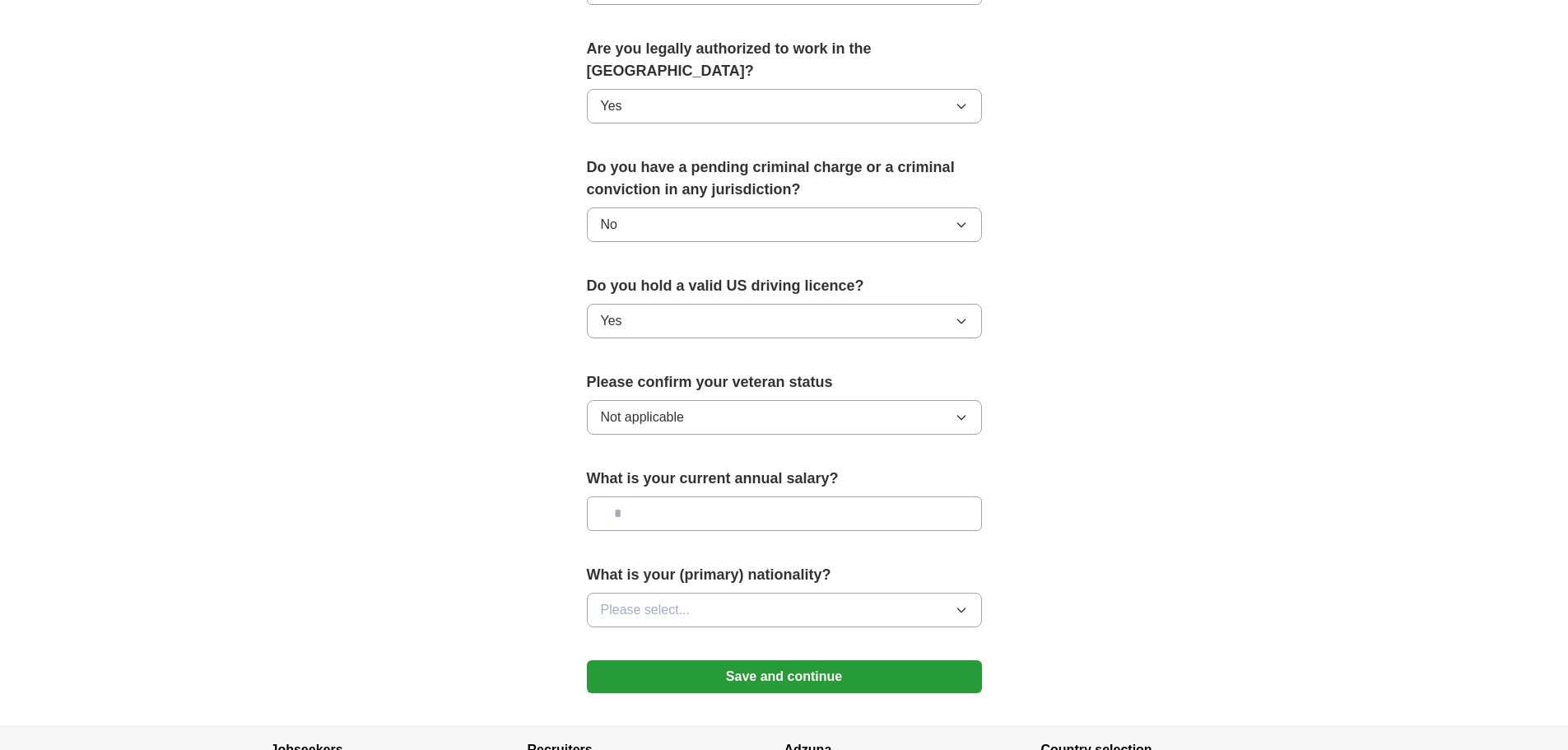
click at [911, 400] on button "Not applicable" at bounding box center [785, 417] width 395 height 34
click at [967, 604] on icon "button" at bounding box center [961, 610] width 13 height 13
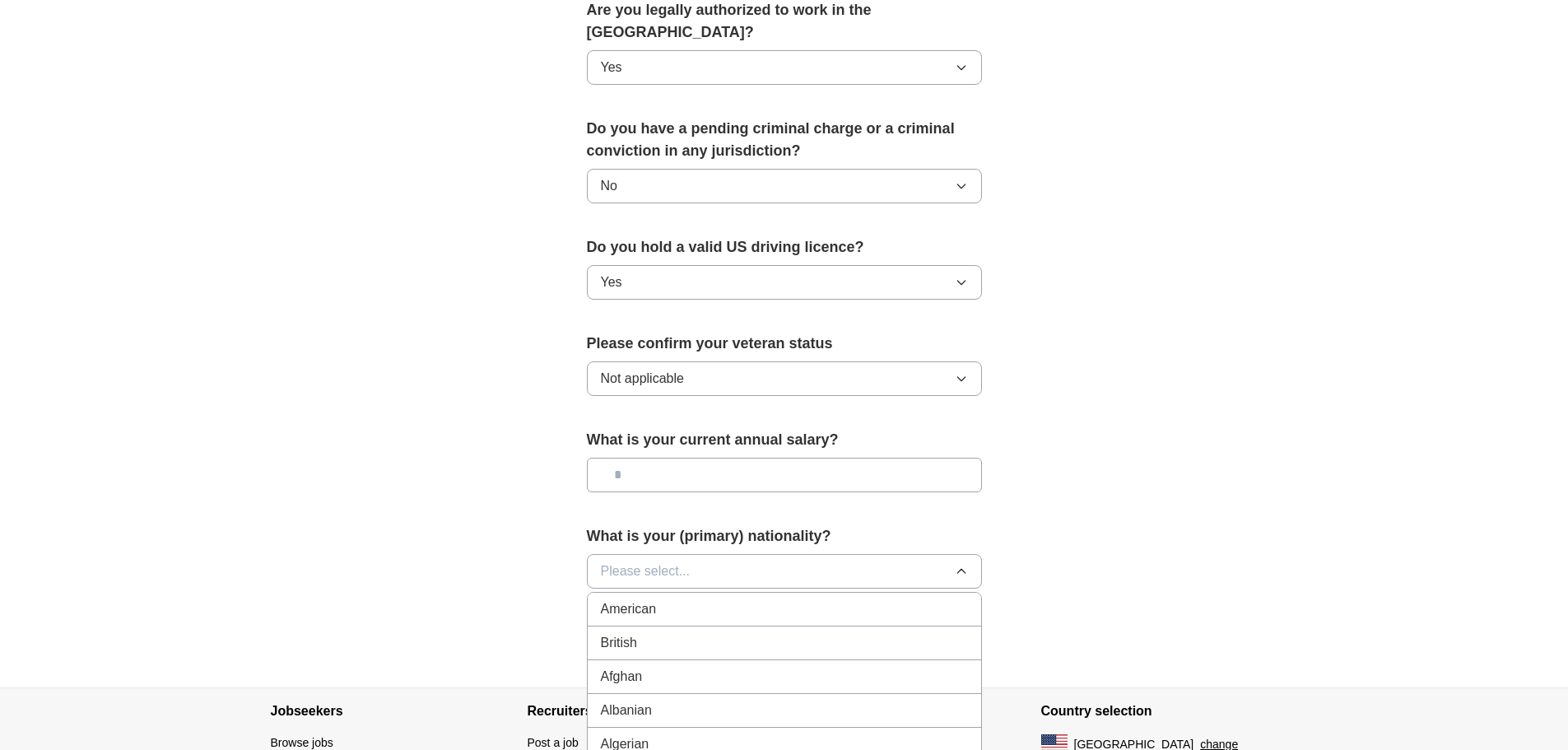
scroll to position [1011, 0]
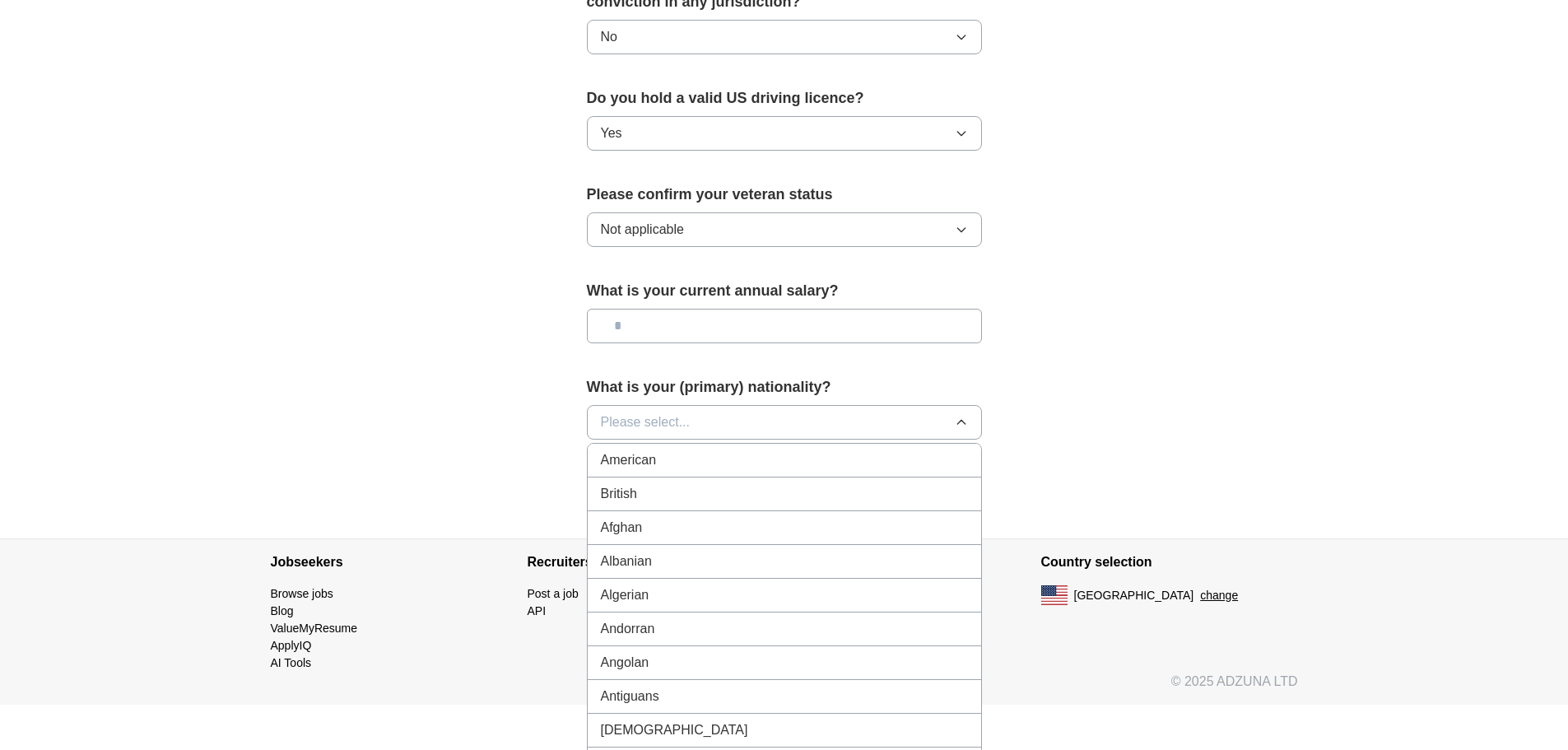
click at [780, 406] on button "Please select..." at bounding box center [785, 422] width 395 height 34
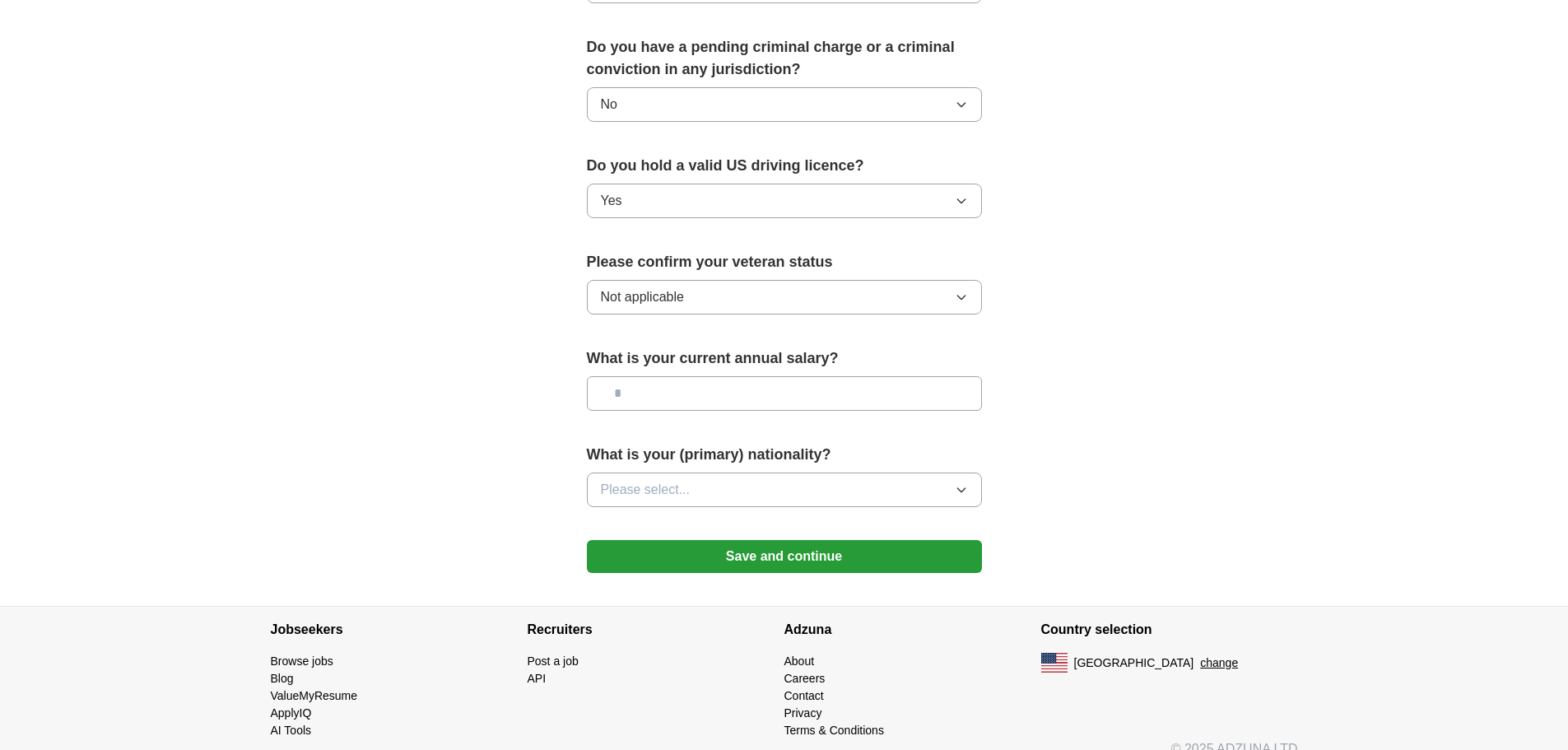
click at [819, 473] on button "Please select..." at bounding box center [785, 490] width 395 height 34
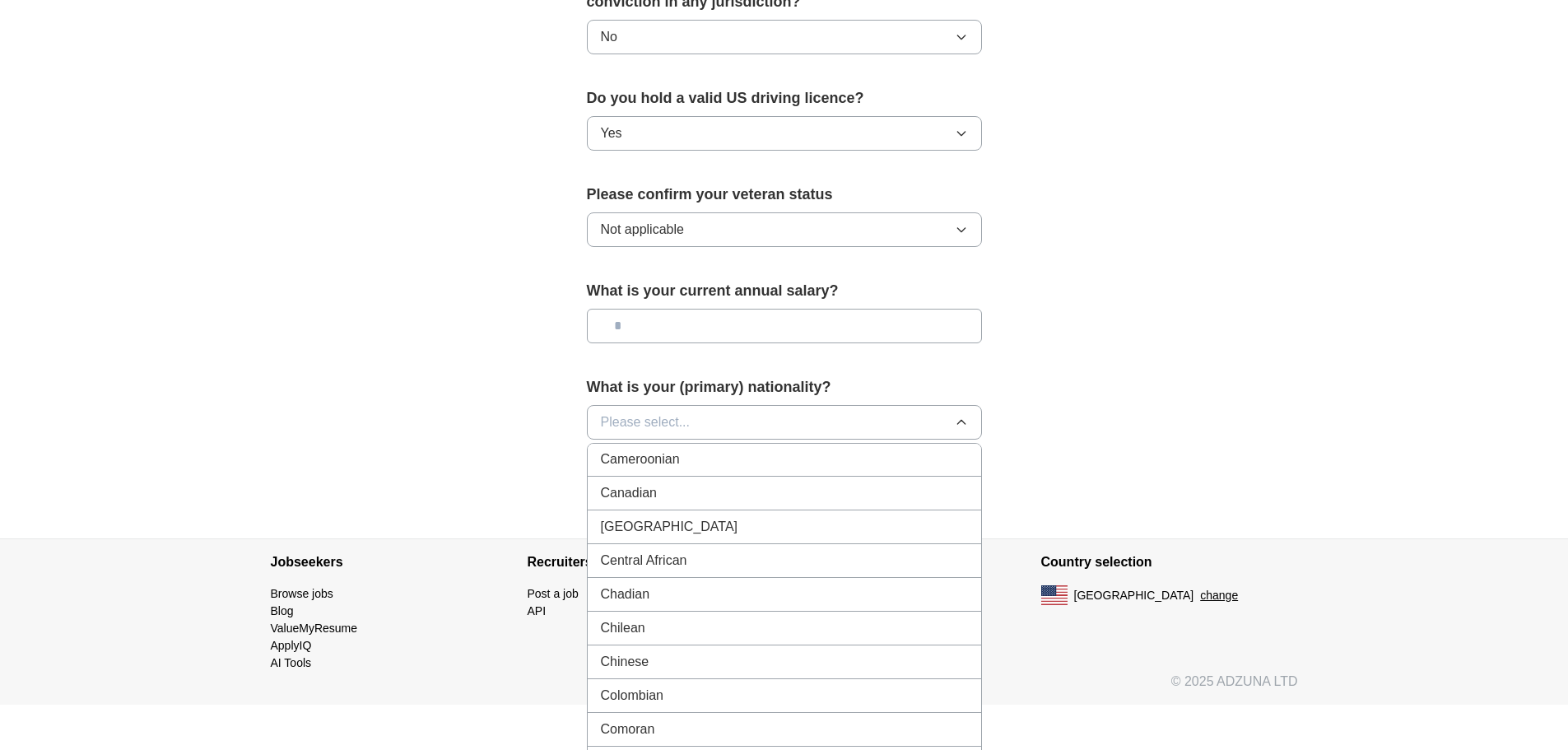
scroll to position [1098, 0]
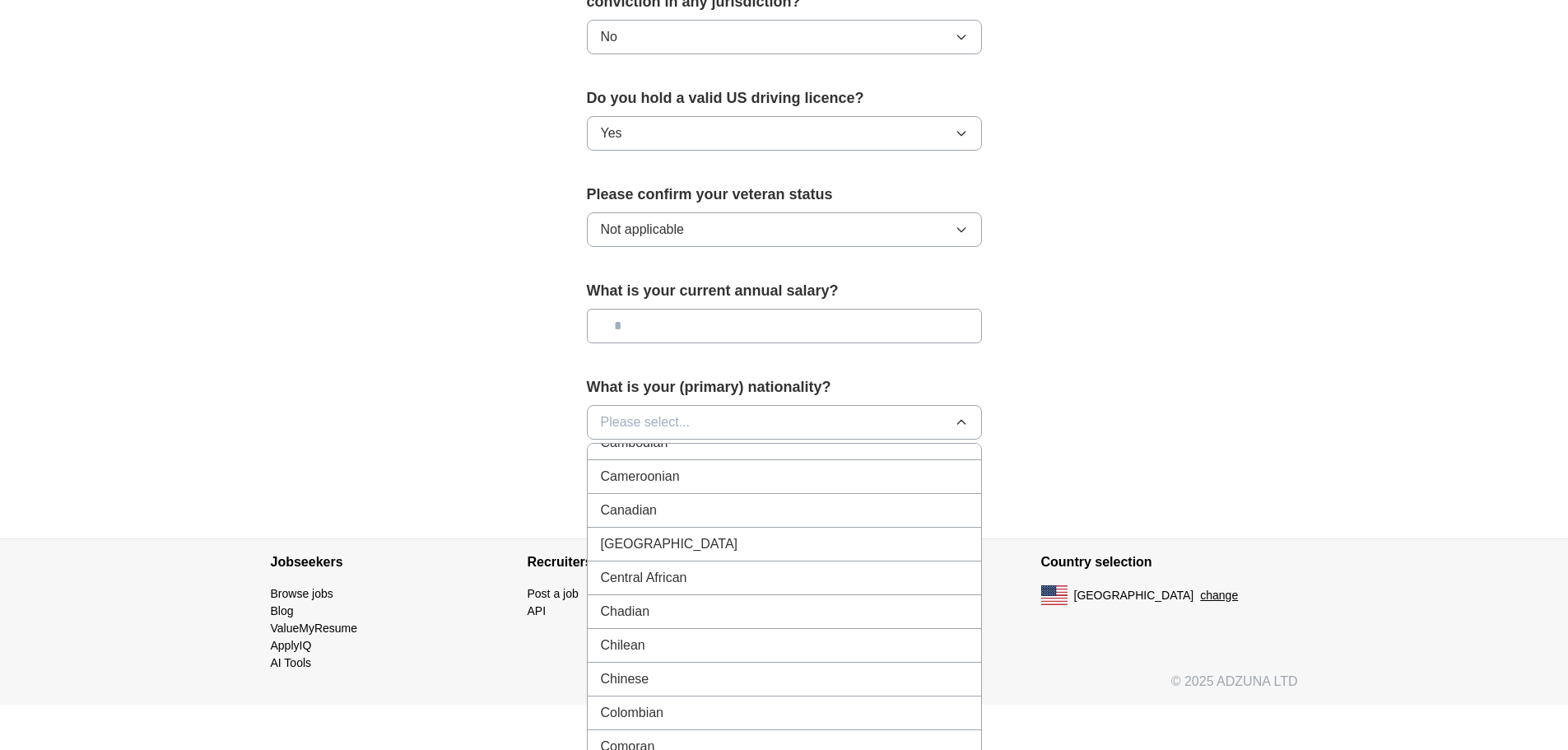
click at [783, 670] on div "Chinese" at bounding box center [784, 680] width 367 height 20
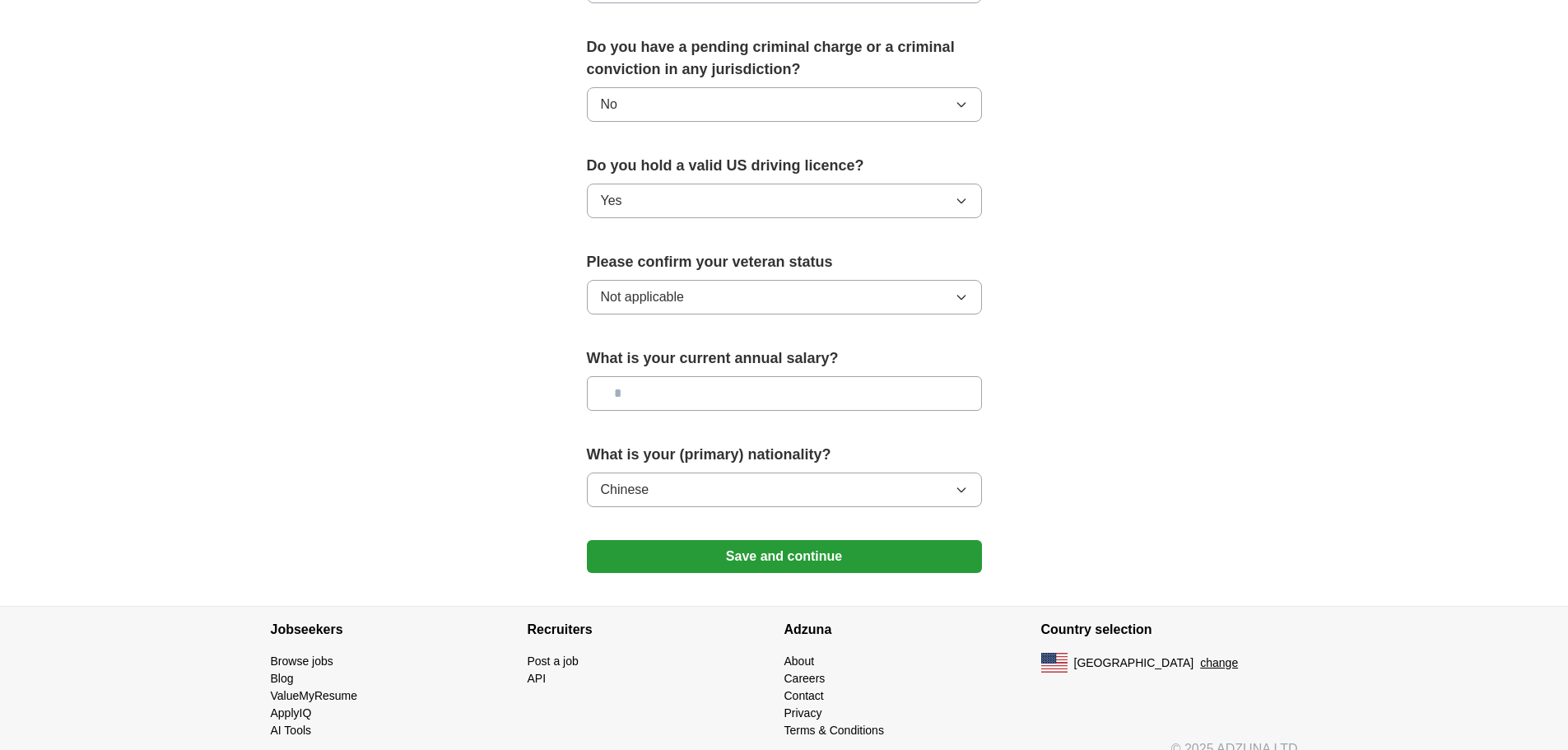
click at [822, 541] on button "Save and continue" at bounding box center [785, 557] width 395 height 33
